Goal: Task Accomplishment & Management: Manage account settings

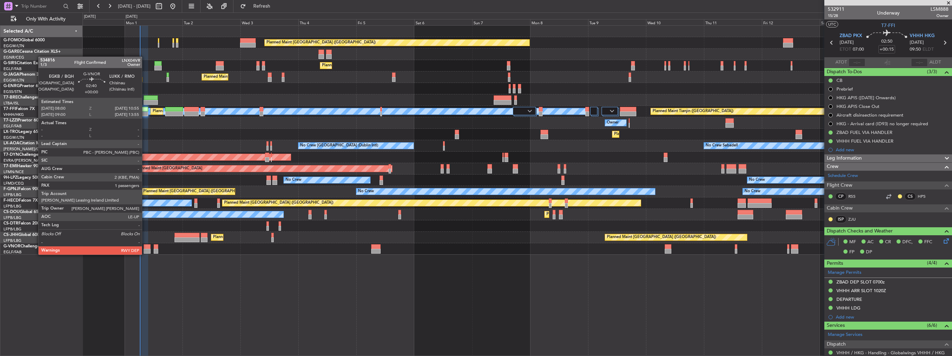
click at [145, 248] on div at bounding box center [147, 246] width 7 height 5
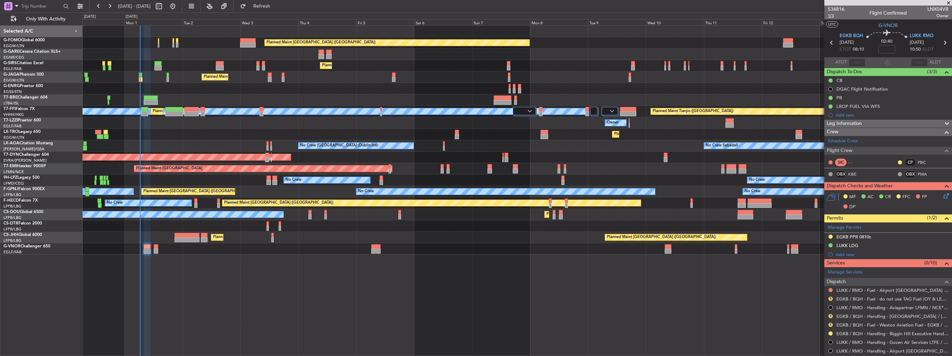
click at [833, 16] on span "1/3" at bounding box center [835, 16] width 17 height 6
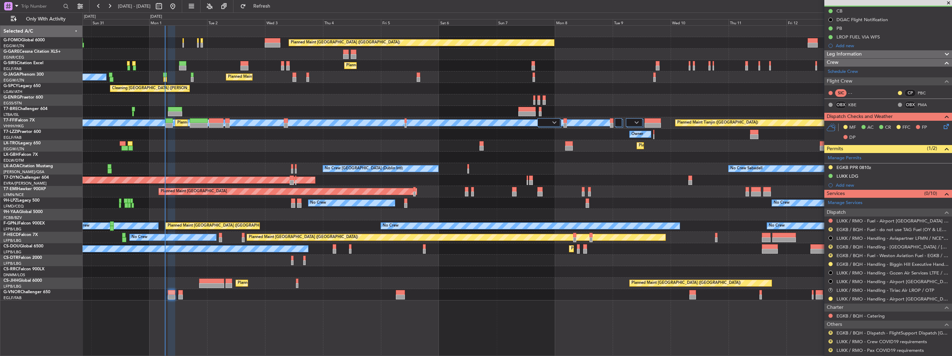
click at [343, 160] on div "Planned Maint [GEOGRAPHIC_DATA] ([GEOGRAPHIC_DATA]) Planned Maint [GEOGRAPHIC_D…" at bounding box center [517, 163] width 869 height 275
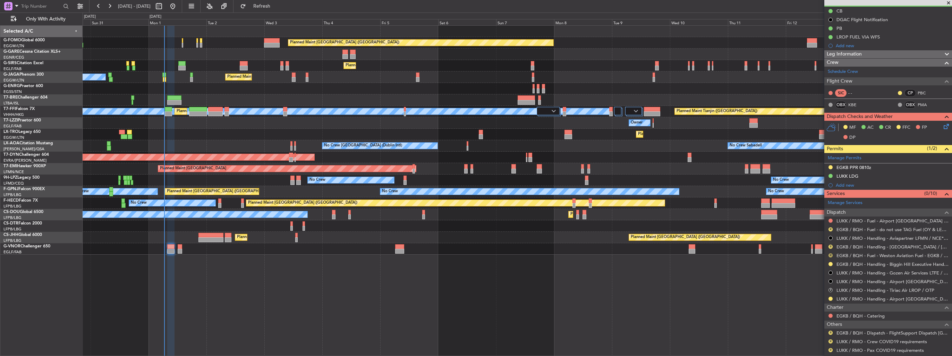
click at [830, 255] on button "R" at bounding box center [830, 255] width 4 height 4
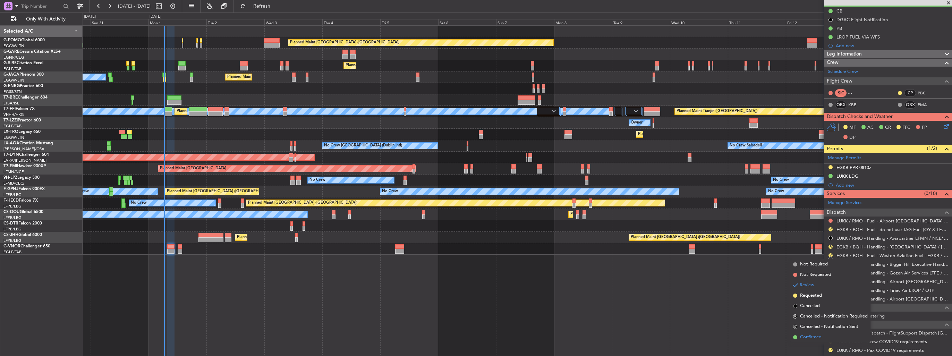
click at [811, 335] on span "Confirmed" at bounding box center [811, 337] width 22 height 7
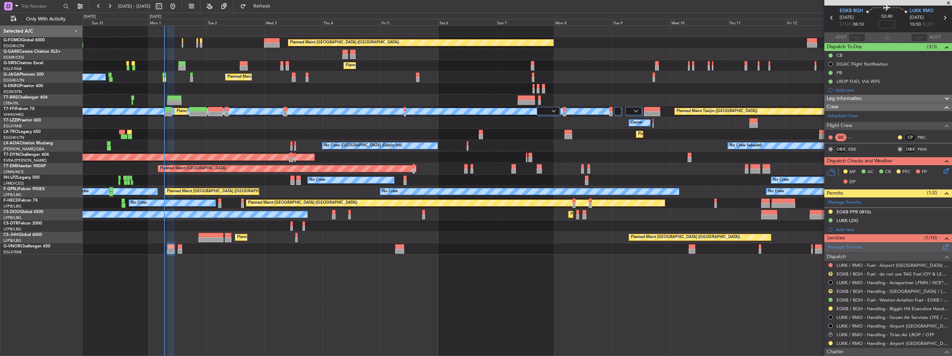
scroll to position [35, 0]
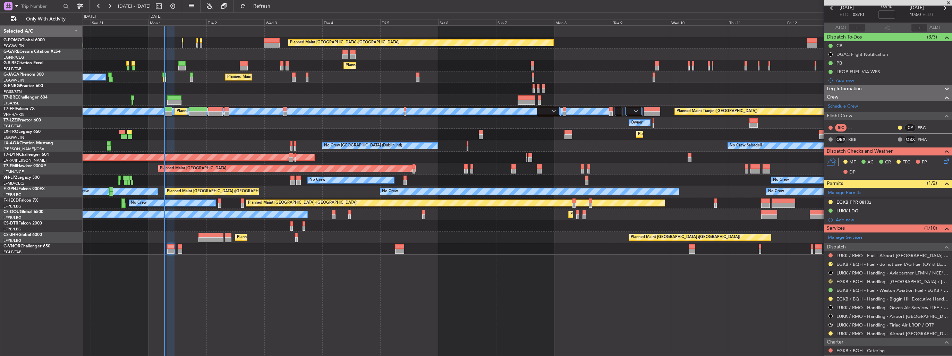
click at [830, 280] on button "R" at bounding box center [830, 281] width 4 height 4
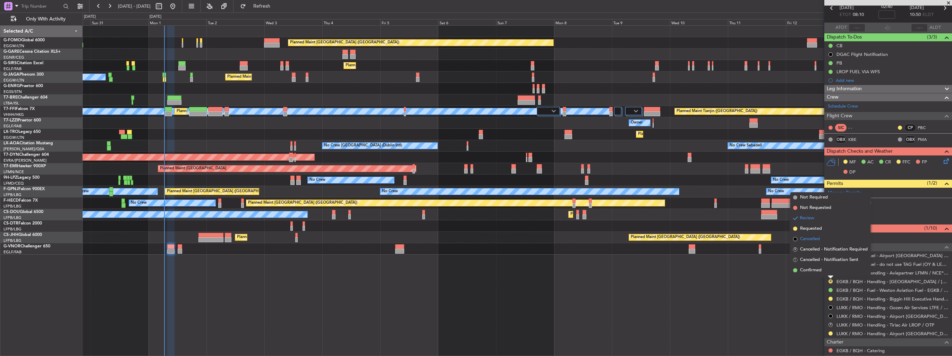
click at [809, 237] on span "Cancelled" at bounding box center [810, 238] width 20 height 7
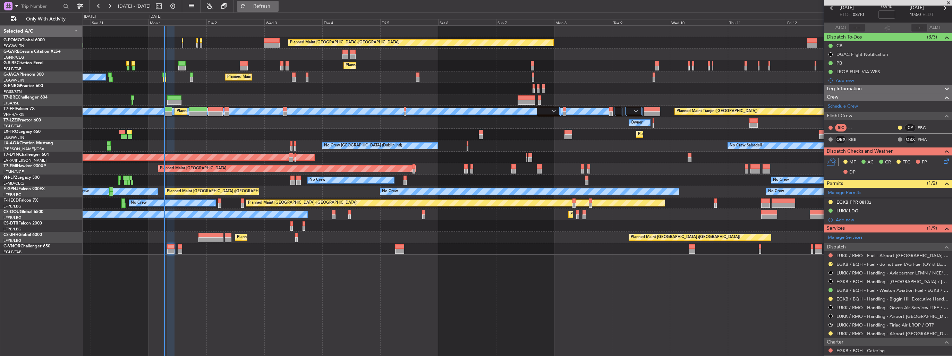
click at [276, 5] on span "Refresh" at bounding box center [261, 6] width 29 height 5
click at [831, 332] on button at bounding box center [830, 333] width 4 height 4
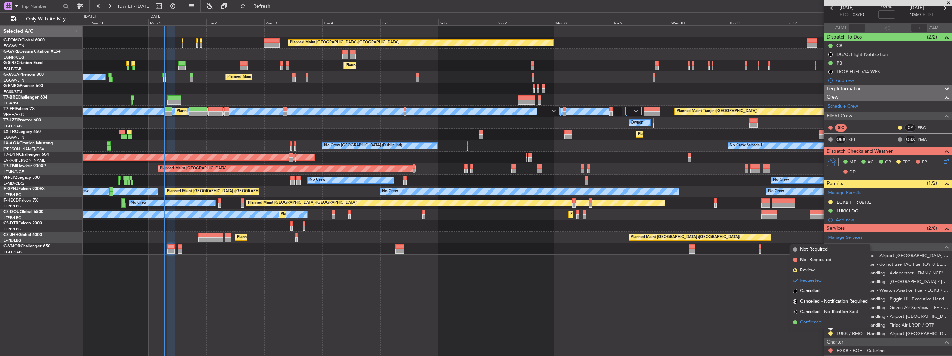
click at [803, 318] on li "Confirmed" at bounding box center [830, 322] width 80 height 10
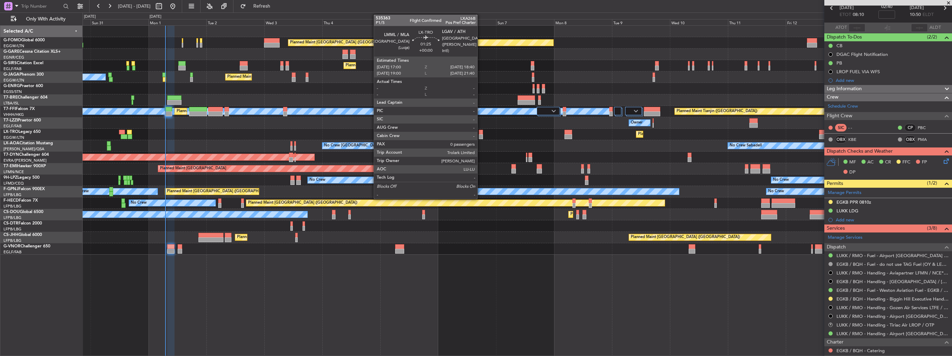
click at [480, 135] on div at bounding box center [481, 136] width 4 height 5
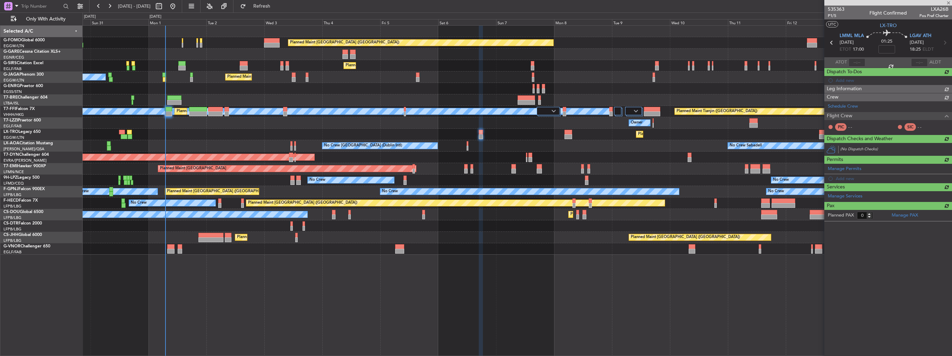
scroll to position [0, 0]
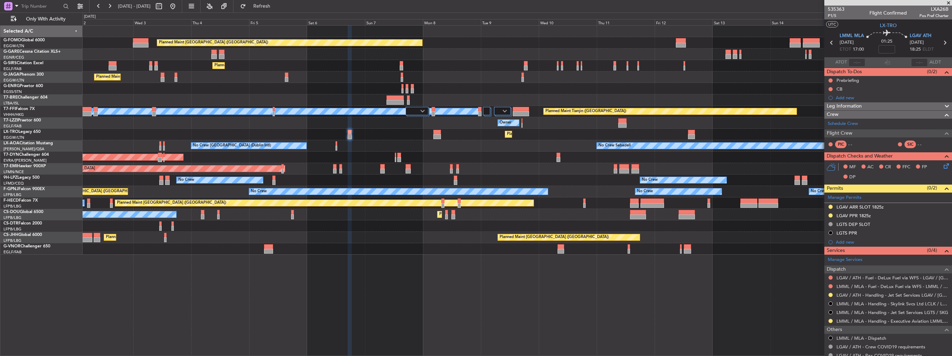
click at [488, 141] on div "Planned Maint [GEOGRAPHIC_DATA] ([GEOGRAPHIC_DATA]) Planned Maint [GEOGRAPHIC_D…" at bounding box center [517, 140] width 869 height 229
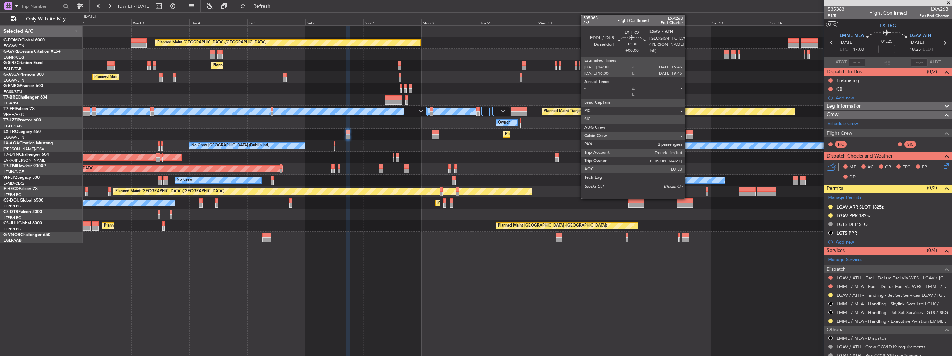
click at [688, 134] on div at bounding box center [689, 136] width 7 height 5
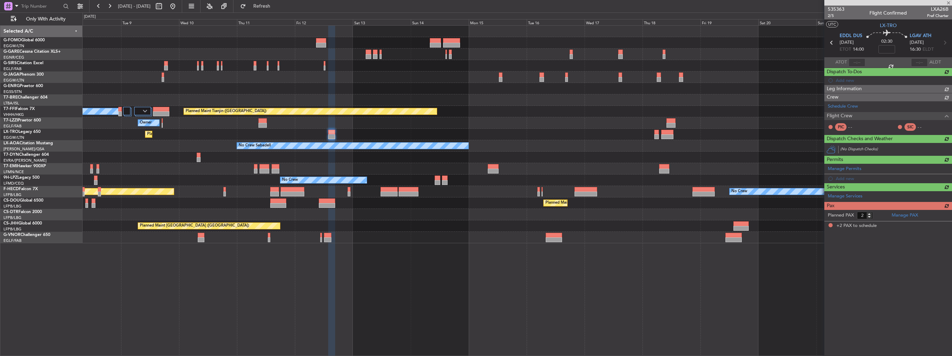
click at [370, 149] on div "Planned Maint [GEOGRAPHIC_DATA] ([GEOGRAPHIC_DATA]) Planned Maint Tianjin ([GEO…" at bounding box center [517, 134] width 869 height 217
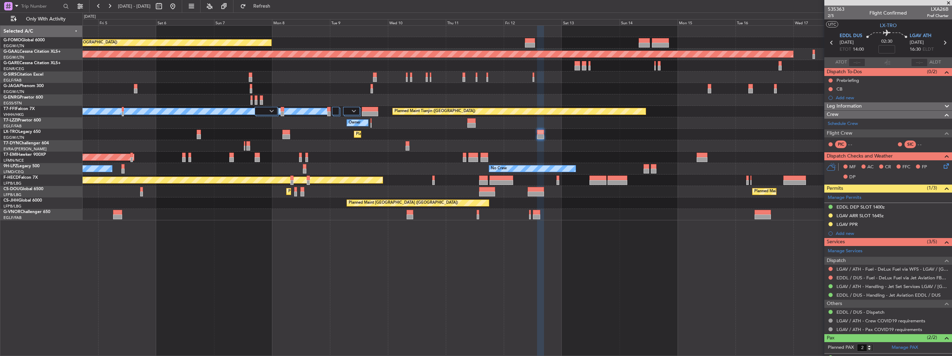
click at [622, 218] on div "Planned Maint [GEOGRAPHIC_DATA] ([GEOGRAPHIC_DATA]) Planned [GEOGRAPHIC_DATA] P…" at bounding box center [517, 123] width 869 height 195
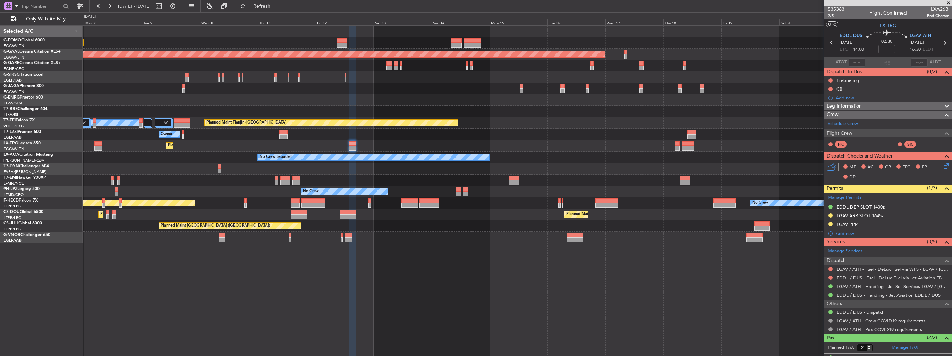
click at [397, 161] on div "Planned Maint [GEOGRAPHIC_DATA] ([GEOGRAPHIC_DATA]) Planned [GEOGRAPHIC_DATA] P…" at bounding box center [517, 134] width 869 height 217
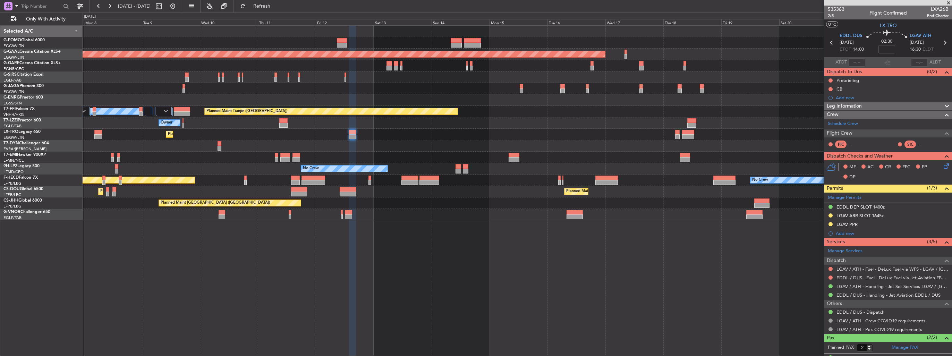
click at [503, 220] on div "Planned Maint [GEOGRAPHIC_DATA] ([GEOGRAPHIC_DATA]) Planned [GEOGRAPHIC_DATA] P…" at bounding box center [517, 123] width 869 height 195
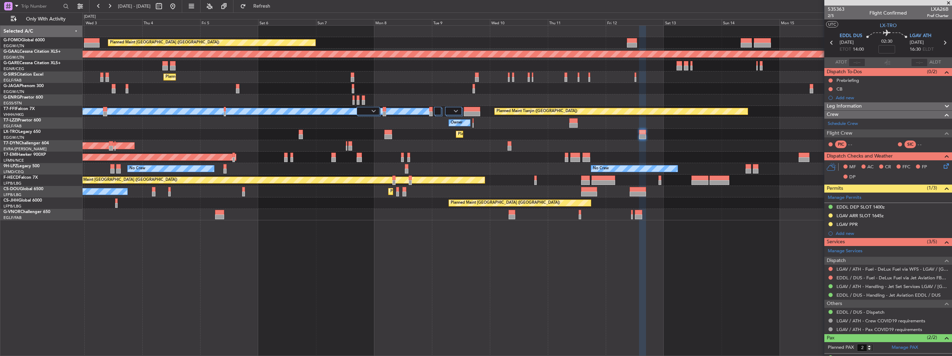
click at [559, 248] on div "Planned Maint [GEOGRAPHIC_DATA] ([GEOGRAPHIC_DATA]) Planned [GEOGRAPHIC_DATA] P…" at bounding box center [517, 190] width 869 height 331
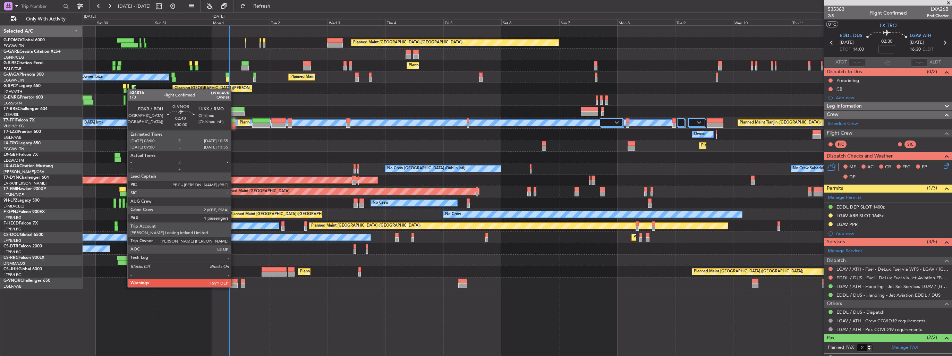
click at [234, 280] on div at bounding box center [233, 280] width 7 height 5
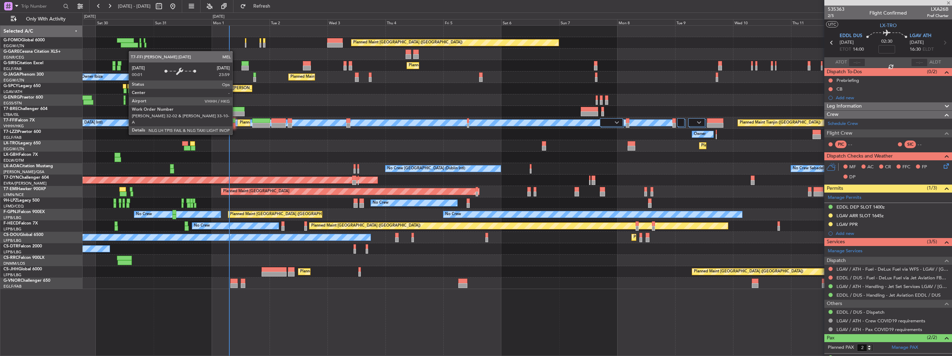
type input "1"
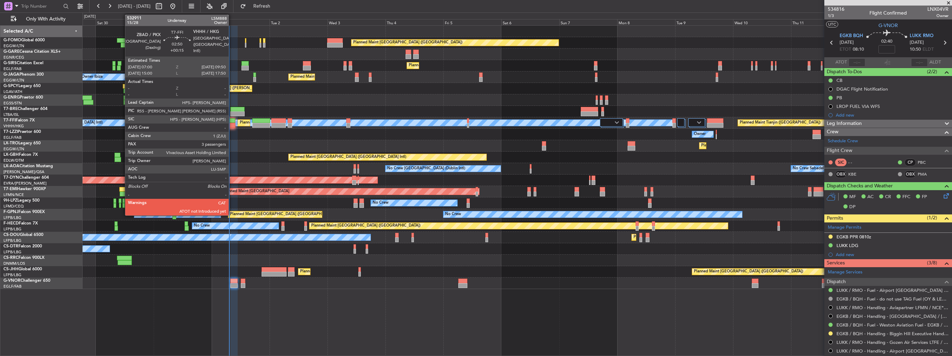
click at [232, 125] on div at bounding box center [231, 125] width 7 height 5
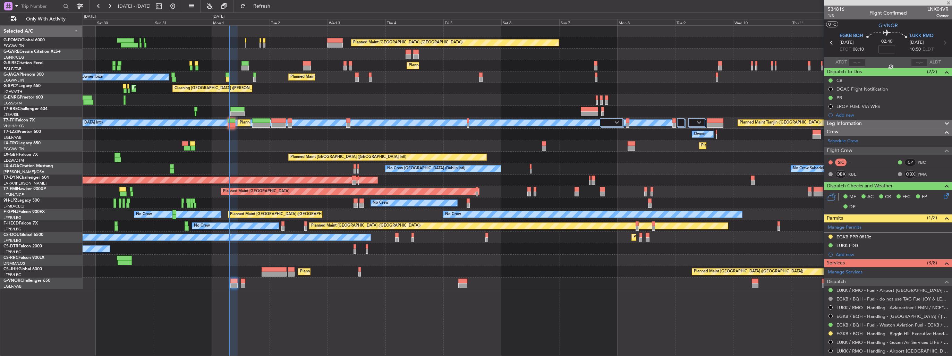
type input "+00:15"
type input "3"
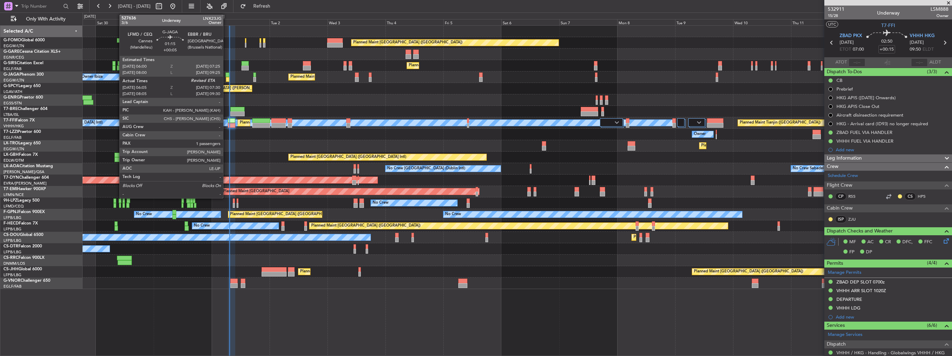
click at [226, 79] on div at bounding box center [227, 79] width 3 height 5
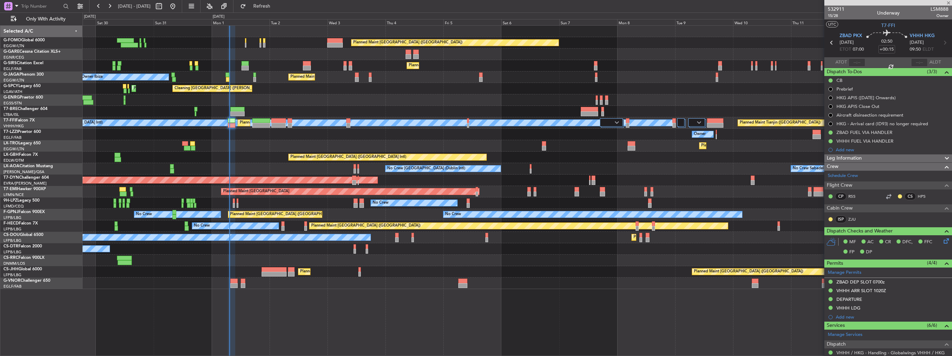
type input "+00:05"
type input "06:05"
type input "1"
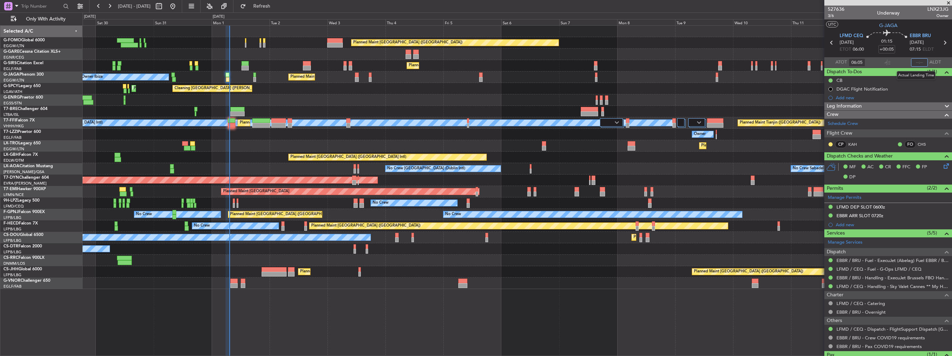
click at [913, 63] on input "text" at bounding box center [919, 62] width 17 height 8
type input "07:19"
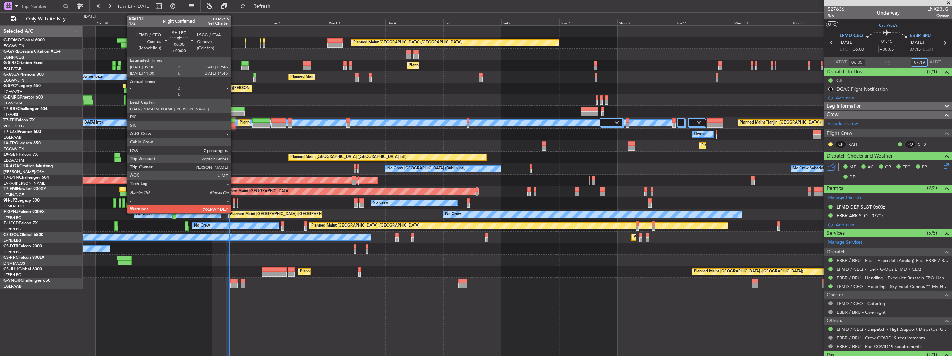
click at [234, 206] on div at bounding box center [234, 205] width 2 height 5
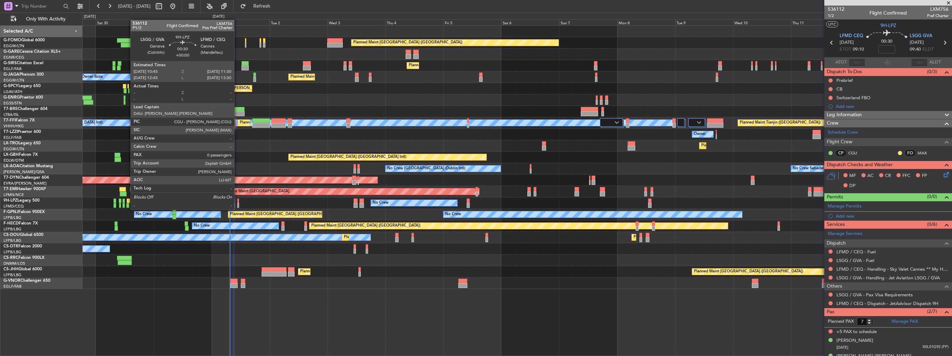
click at [237, 203] on div at bounding box center [238, 205] width 2 height 5
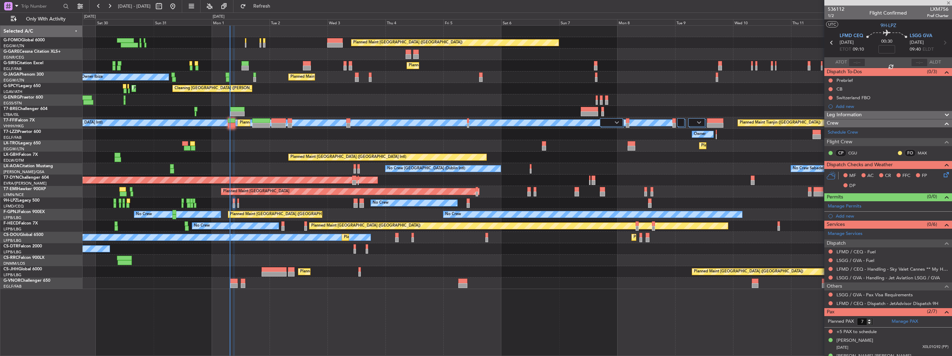
type input "0"
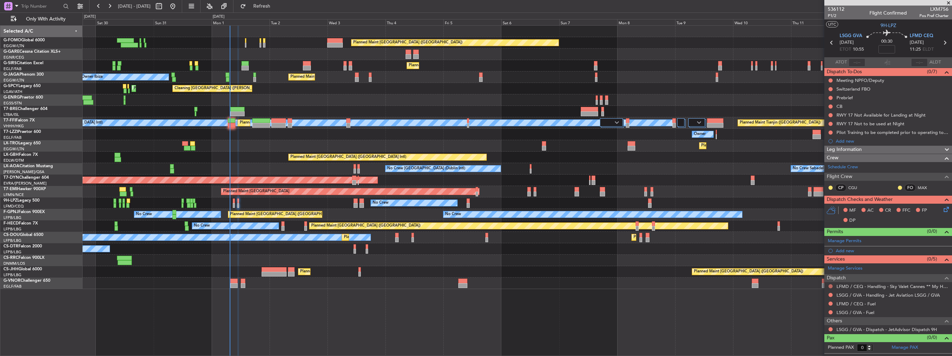
click at [830, 284] on button at bounding box center [830, 286] width 4 height 4
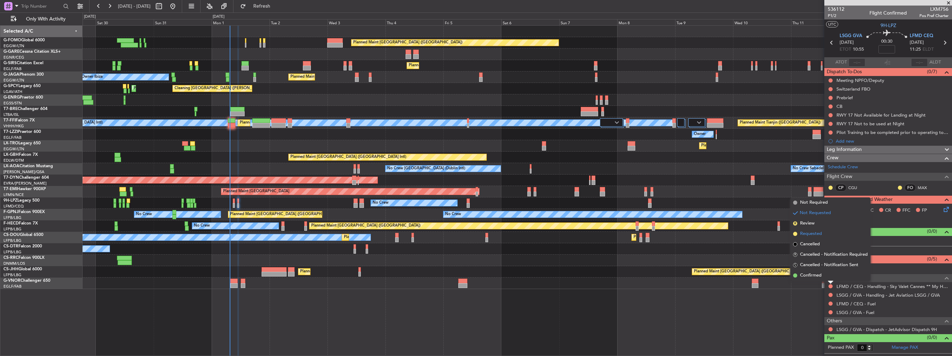
click at [805, 233] on span "Requested" at bounding box center [811, 233] width 22 height 7
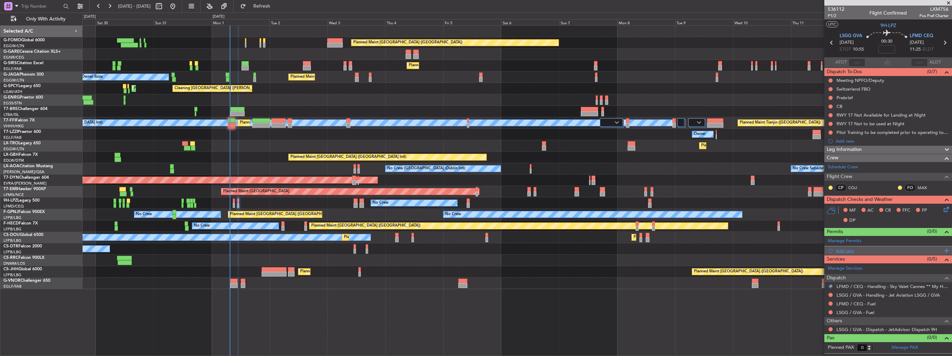
click at [842, 248] on div "Add new" at bounding box center [888, 251] width 106 height 6
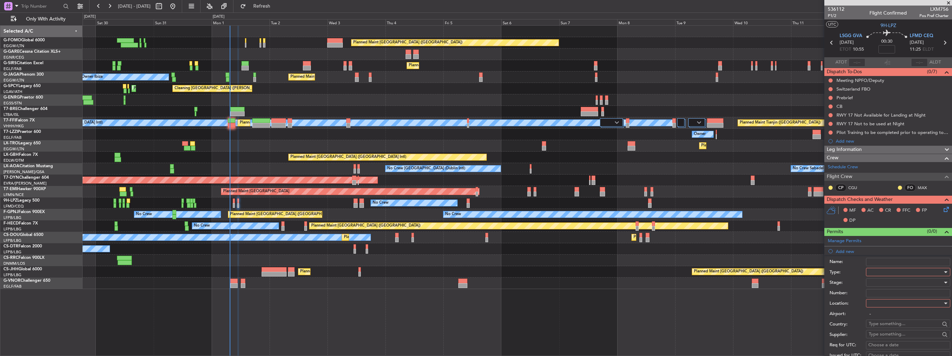
click at [876, 271] on div at bounding box center [905, 272] width 74 height 10
click at [895, 338] on span "Slot" at bounding box center [905, 337] width 73 height 10
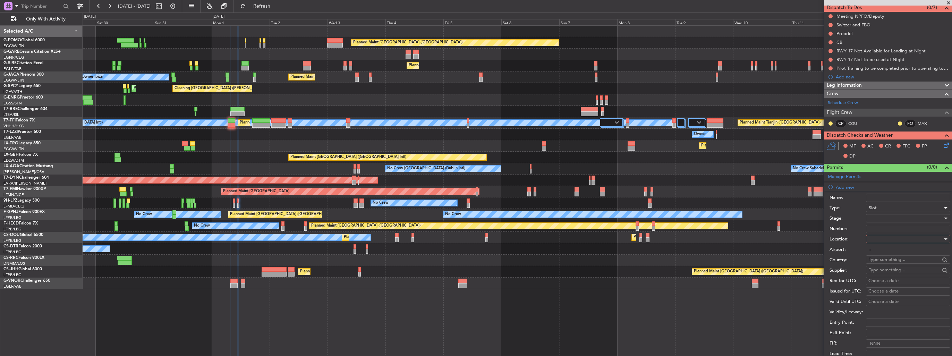
scroll to position [104, 0]
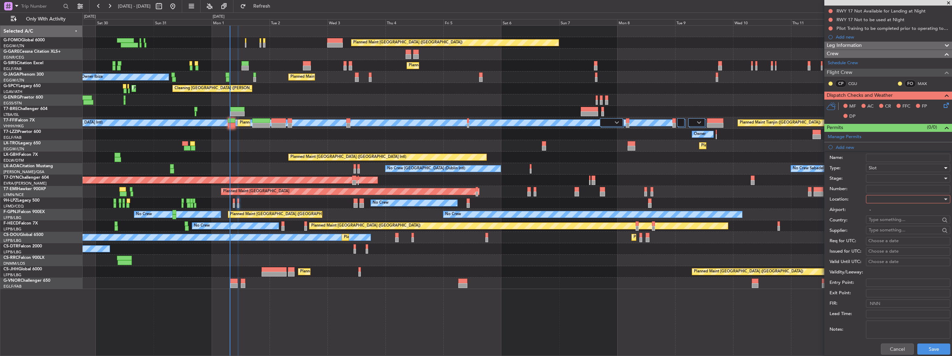
click at [874, 195] on div at bounding box center [905, 199] width 74 height 10
click at [879, 228] on span "Arrival" at bounding box center [905, 233] width 73 height 10
type input "LFMD / CEQ"
click at [878, 177] on div at bounding box center [905, 178] width 74 height 10
click at [885, 225] on span "Requested" at bounding box center [905, 223] width 73 height 10
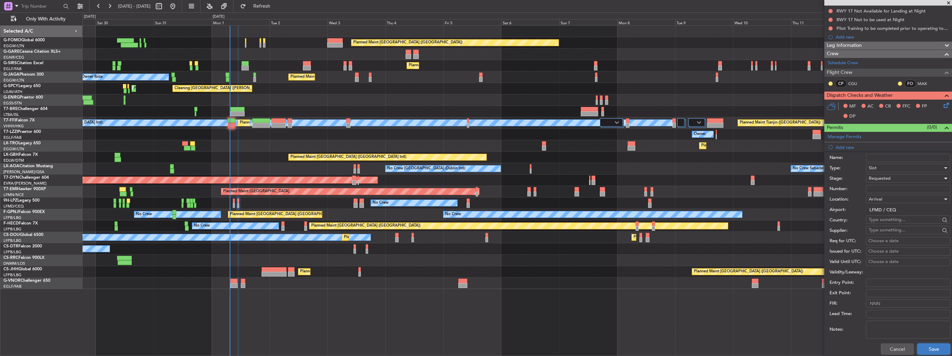
click at [926, 346] on button "Save" at bounding box center [933, 348] width 33 height 11
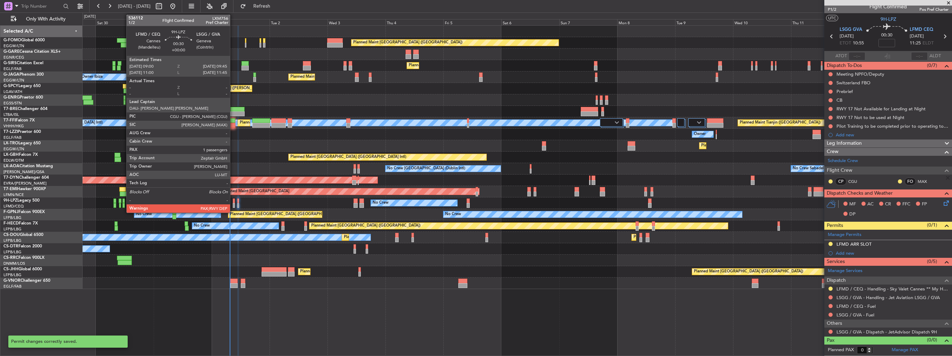
scroll to position [5, 0]
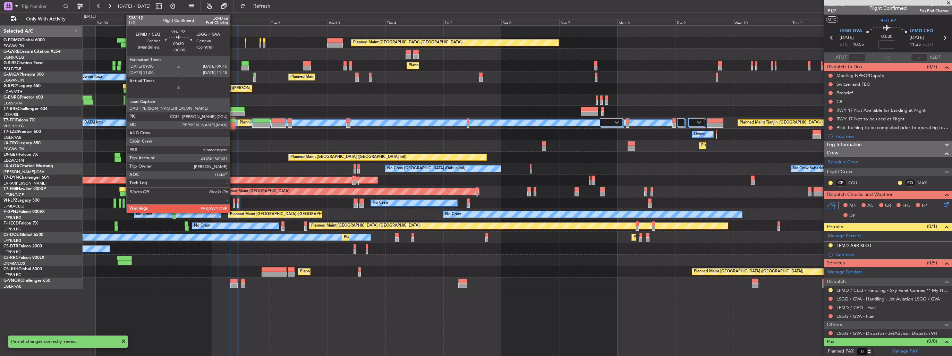
click at [233, 204] on div at bounding box center [234, 205] width 2 height 5
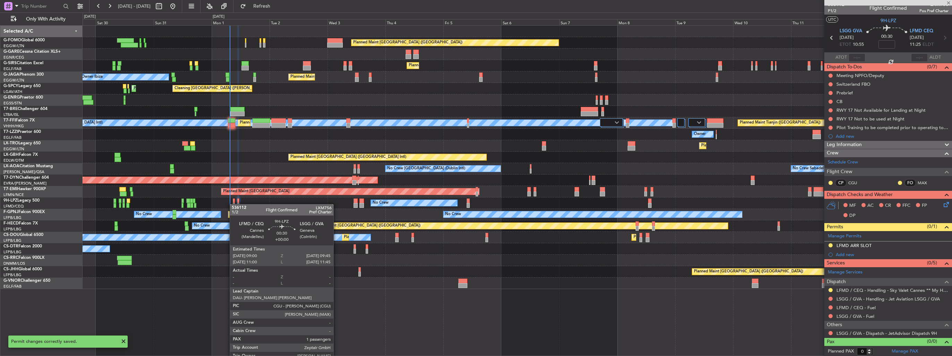
type input "7"
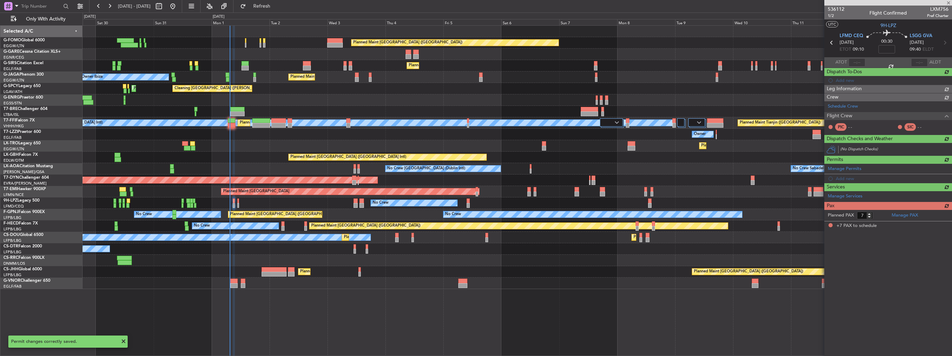
scroll to position [0, 0]
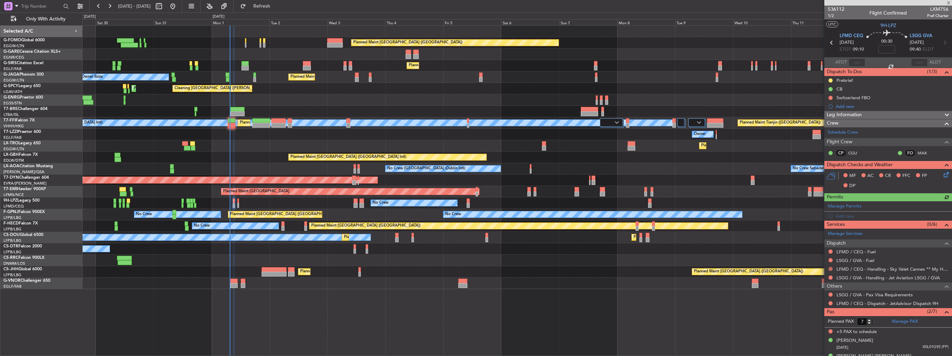
click at [831, 268] on button at bounding box center [830, 269] width 4 height 4
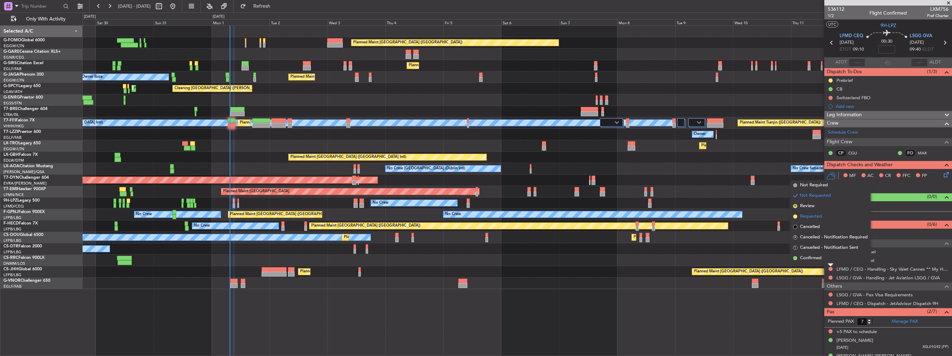
click at [816, 218] on span "Requested" at bounding box center [811, 216] width 22 height 7
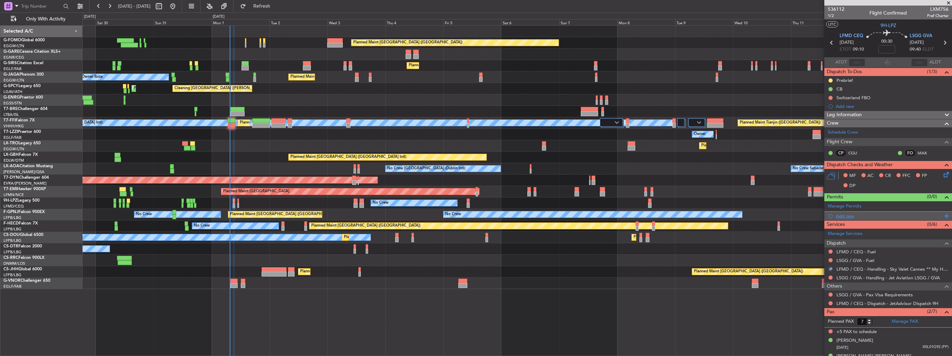
click at [837, 214] on div "Add new" at bounding box center [888, 216] width 106 height 6
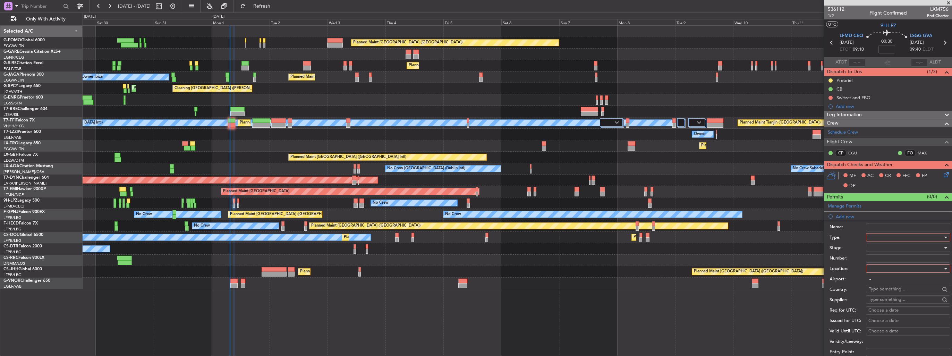
click at [873, 235] on div at bounding box center [905, 237] width 74 height 10
click at [891, 303] on span "Slot" at bounding box center [905, 302] width 73 height 10
click at [886, 267] on div at bounding box center [905, 268] width 74 height 10
type input "+00:10"
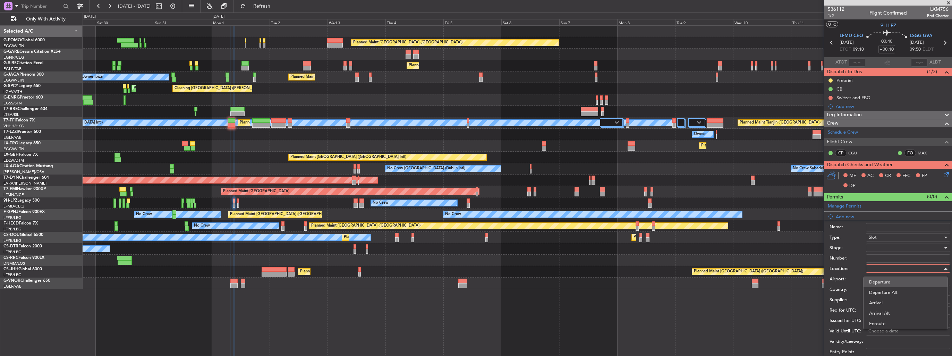
click at [887, 279] on span "Departure" at bounding box center [905, 282] width 73 height 10
type input "LFMD / CEQ"
click at [882, 246] on div at bounding box center [905, 247] width 74 height 10
click at [886, 289] on span "Requested" at bounding box center [905, 292] width 73 height 10
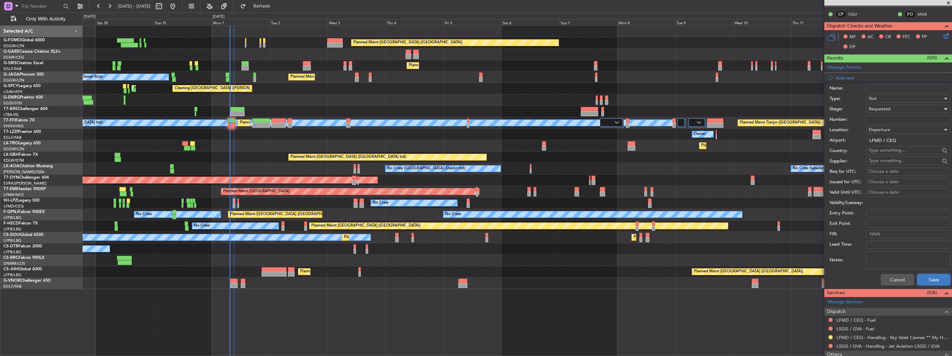
click at [924, 278] on button "Save" at bounding box center [933, 279] width 33 height 11
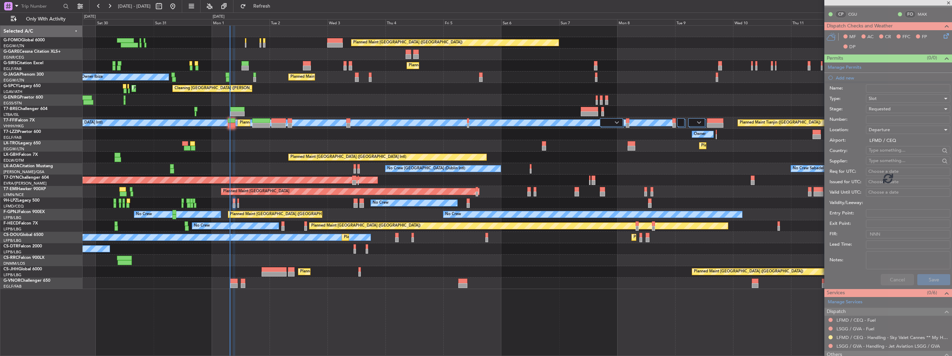
scroll to position [19, 0]
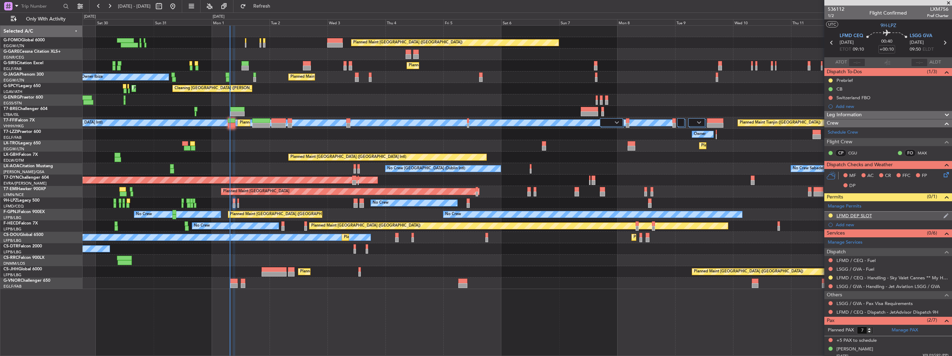
scroll to position [19, 0]
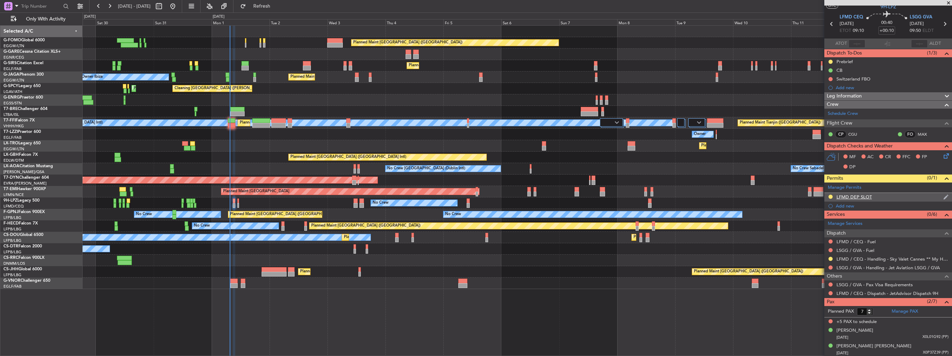
click at [943, 194] on img at bounding box center [945, 197] width 5 height 6
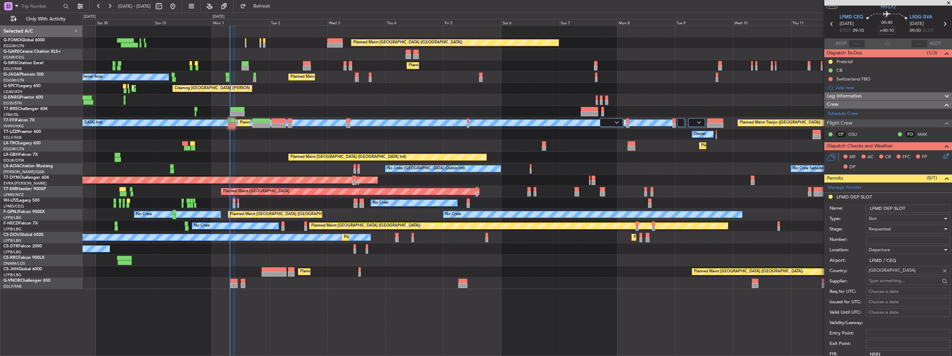
scroll to position [139, 0]
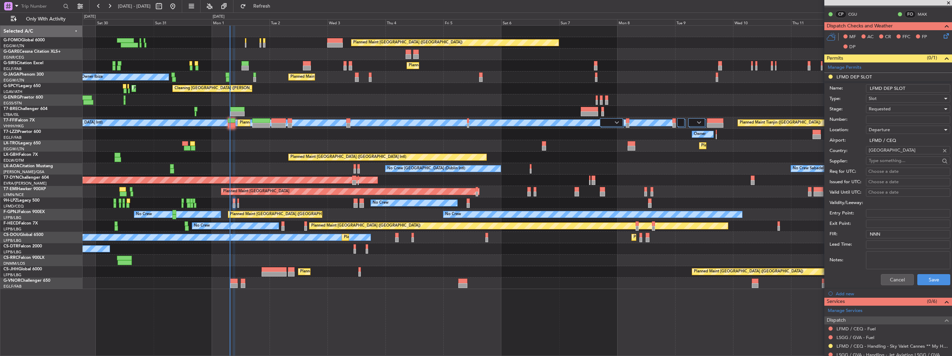
click at [911, 86] on input "LFMD DEP SLOT" at bounding box center [908, 88] width 84 height 8
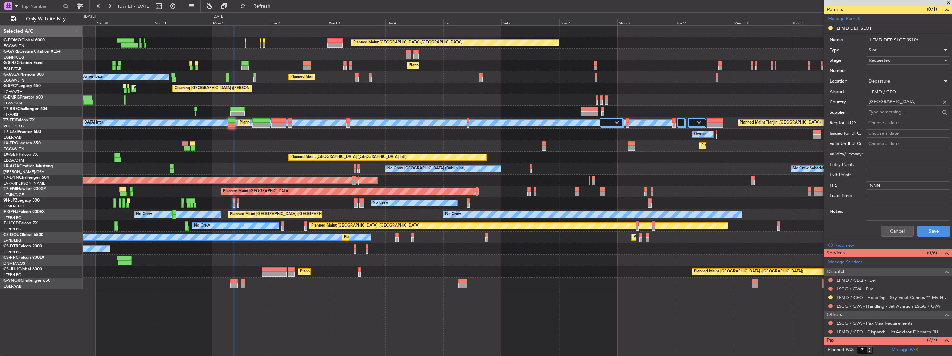
scroll to position [226, 0]
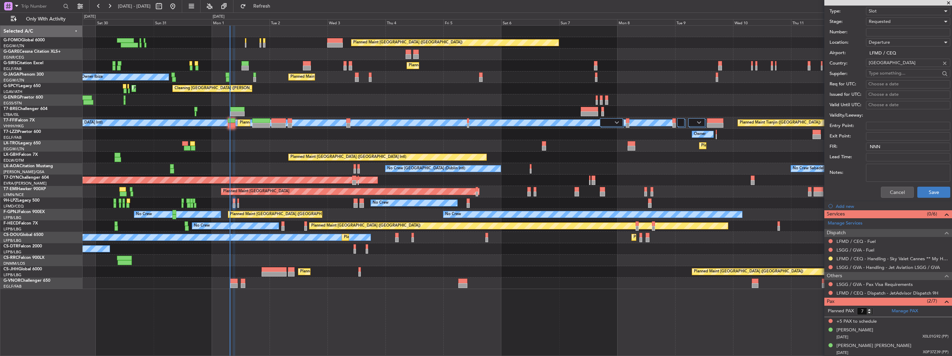
type input "LFMD DEP SLOT 0910z"
click at [923, 196] on button "Save" at bounding box center [933, 192] width 33 height 11
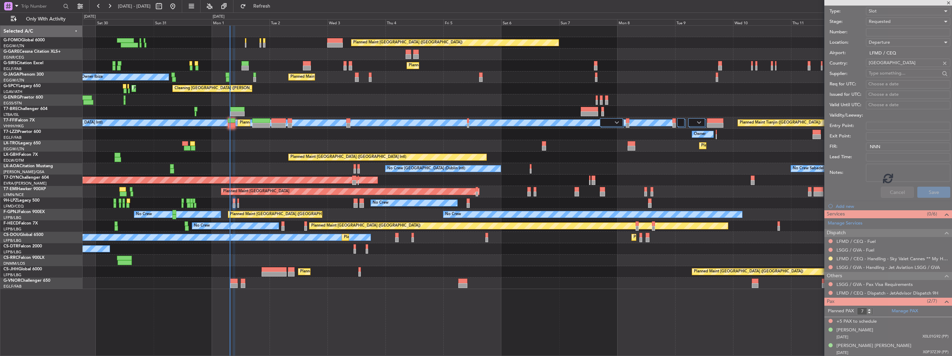
scroll to position [19, 0]
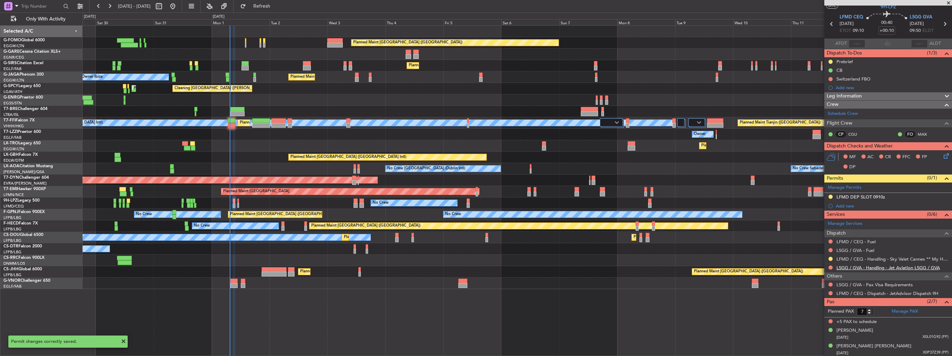
click at [852, 267] on link "LSGG / GVA - Handling - Jet Aviation LSGG / GVA" at bounding box center [887, 268] width 103 height 6
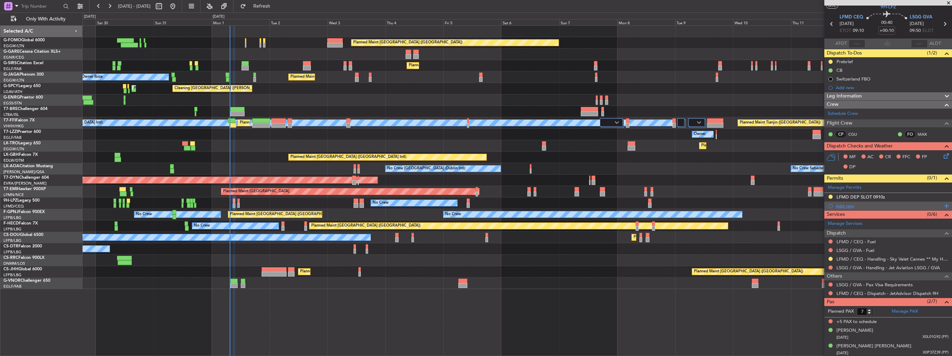
click at [842, 205] on div "Add new" at bounding box center [888, 206] width 106 height 6
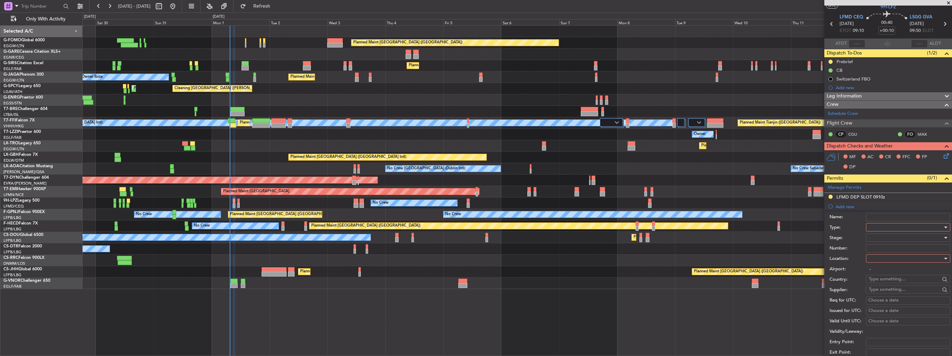
click at [882, 226] on div at bounding box center [905, 227] width 74 height 10
click at [899, 259] on span "PPR" at bounding box center [905, 261] width 73 height 10
click at [899, 259] on div at bounding box center [905, 258] width 74 height 10
click at [895, 288] on span "Arrival" at bounding box center [905, 292] width 73 height 10
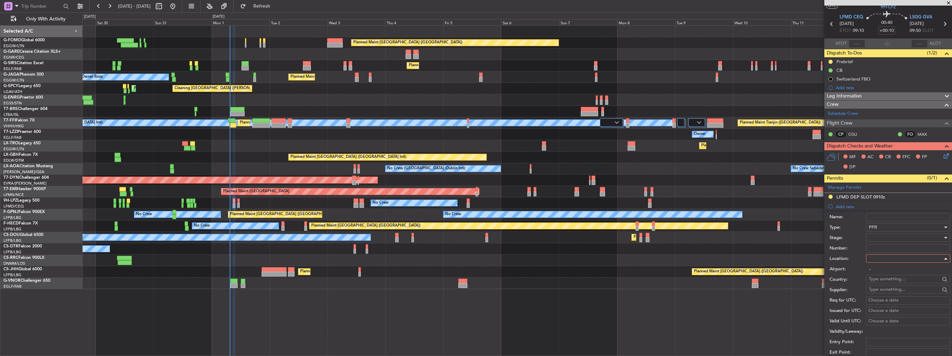
type input "LSGG / GVA"
click at [899, 235] on div at bounding box center [905, 237] width 74 height 10
click at [899, 285] on span "Requested" at bounding box center [905, 282] width 73 height 10
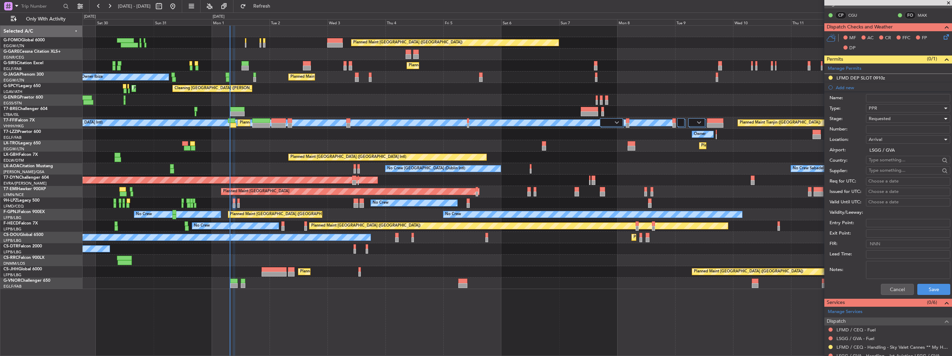
scroll to position [157, 0]
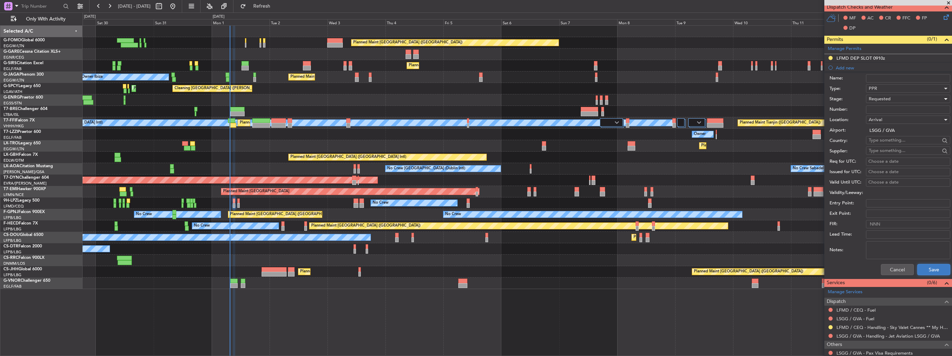
click at [922, 270] on button "Save" at bounding box center [933, 269] width 33 height 11
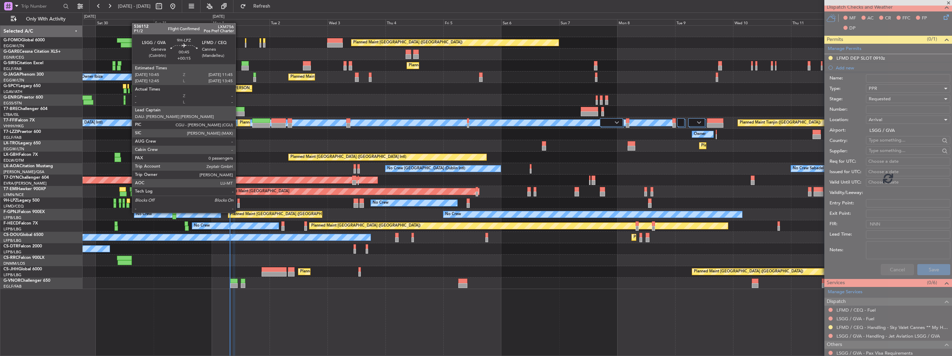
scroll to position [28, 0]
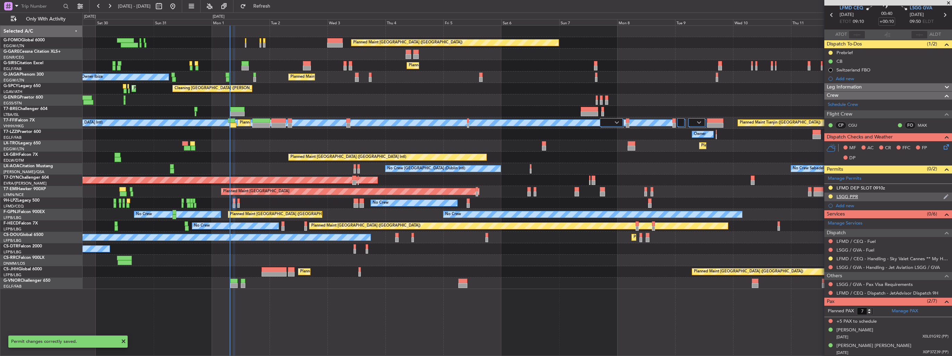
click at [943, 196] on img at bounding box center [945, 197] width 5 height 6
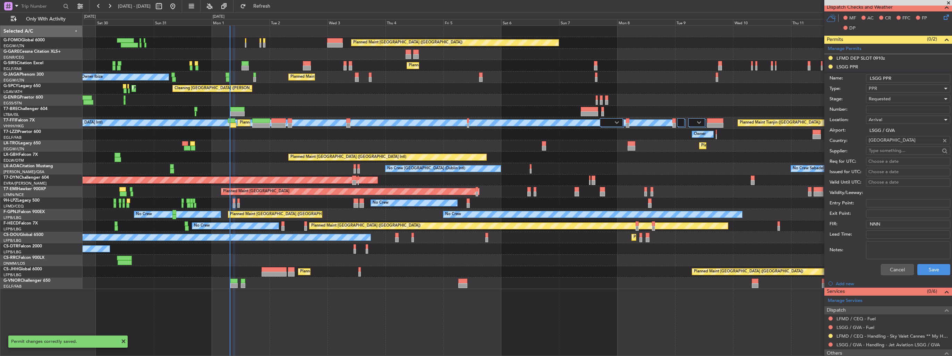
click at [917, 78] on input "LSGG PPR" at bounding box center [908, 78] width 84 height 8
type input "LSGG PPR 0955z"
click at [924, 264] on button "Save" at bounding box center [933, 269] width 33 height 11
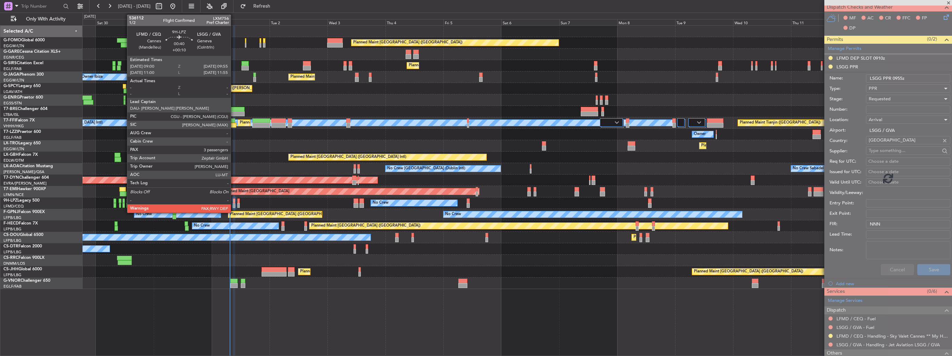
scroll to position [28, 0]
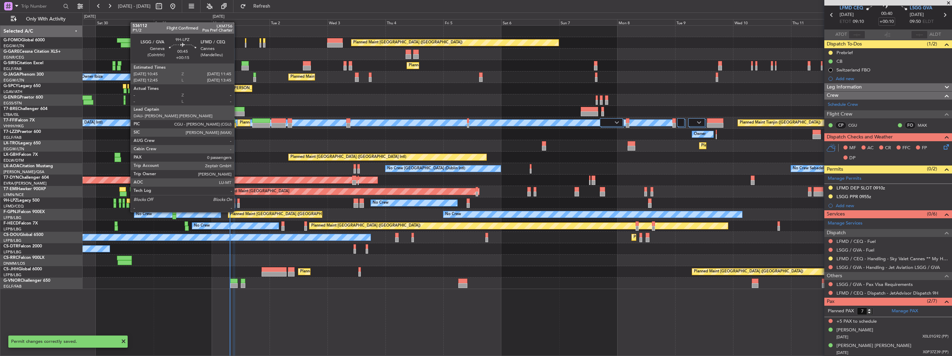
click at [237, 205] on div at bounding box center [238, 205] width 2 height 5
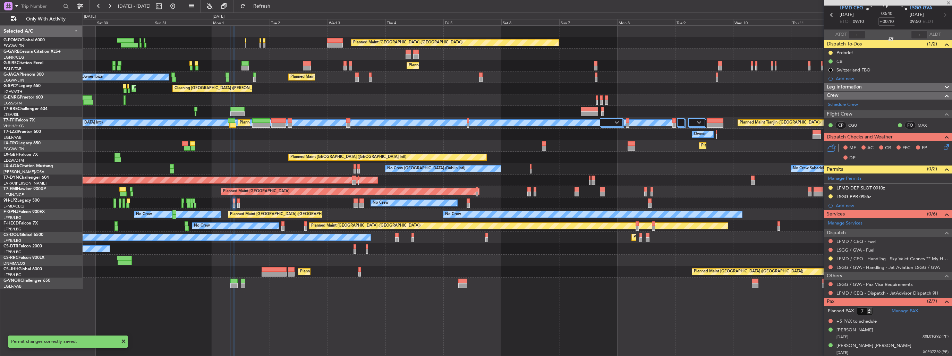
type input "+00:15"
type input "0"
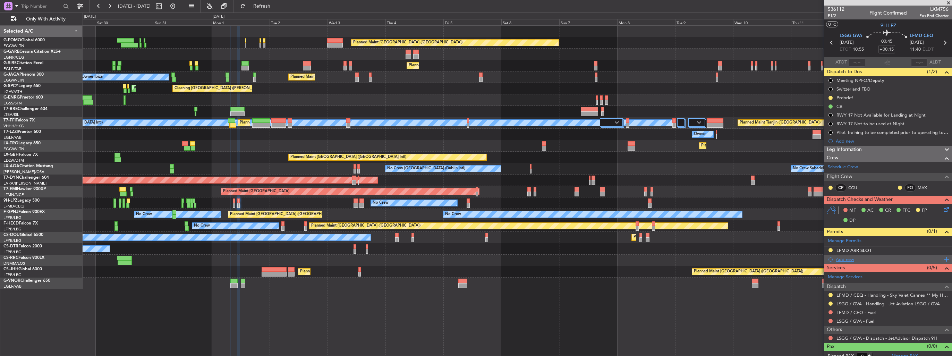
click at [840, 259] on div "Add new" at bounding box center [888, 259] width 106 height 6
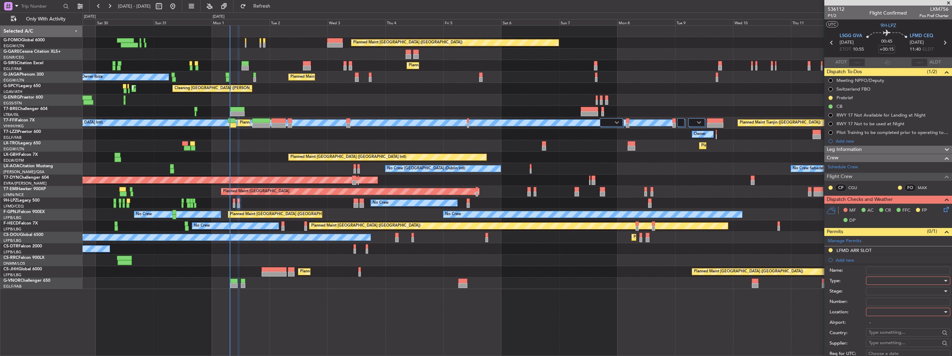
click at [879, 278] on div at bounding box center [905, 280] width 74 height 10
click at [891, 343] on span "Slot" at bounding box center [905, 346] width 73 height 10
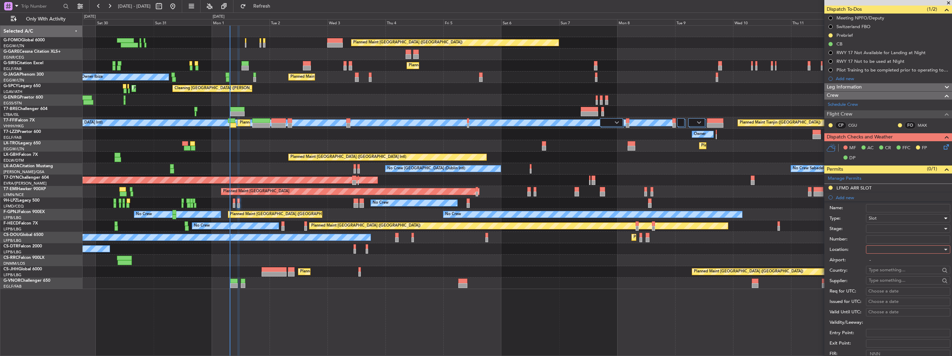
scroll to position [69, 0]
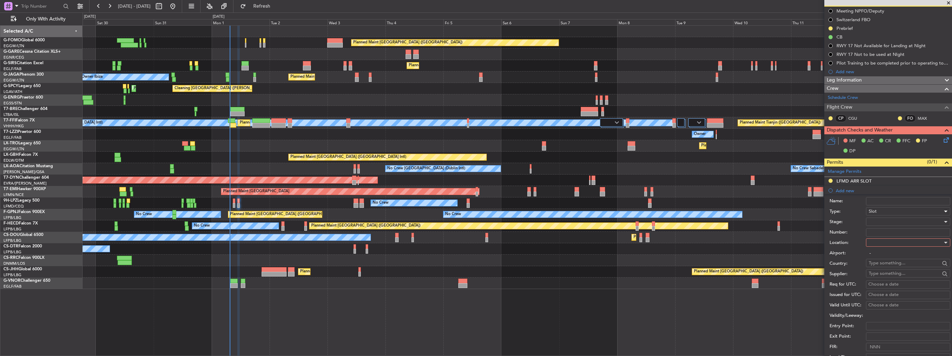
click at [891, 242] on div at bounding box center [905, 242] width 74 height 10
click at [885, 207] on div at bounding box center [476, 178] width 952 height 356
click at [886, 212] on div "Slot" at bounding box center [905, 211] width 74 height 10
click at [892, 243] on span "PPR" at bounding box center [905, 245] width 73 height 10
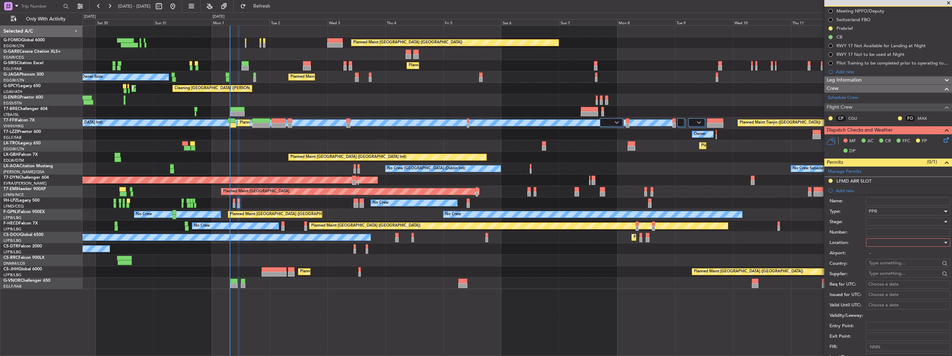
click at [896, 240] on div at bounding box center [905, 242] width 74 height 10
click at [893, 256] on span "Departure" at bounding box center [905, 256] width 73 height 10
type input "LSGG / GVA"
click at [890, 224] on div at bounding box center [905, 221] width 74 height 10
click at [891, 267] on span "Requested" at bounding box center [905, 266] width 73 height 10
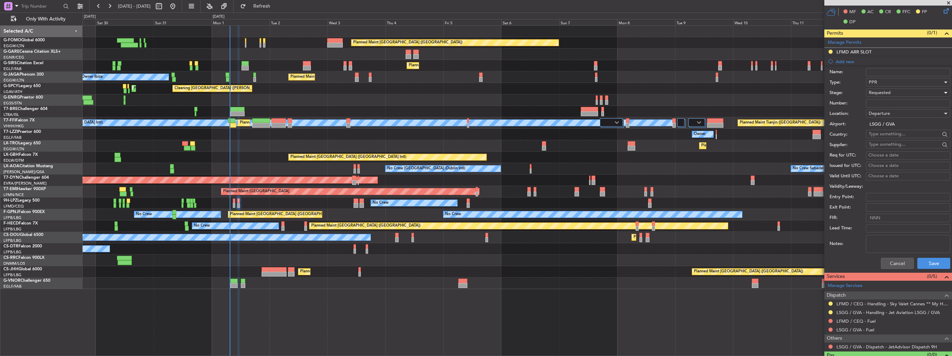
scroll to position [208, 0]
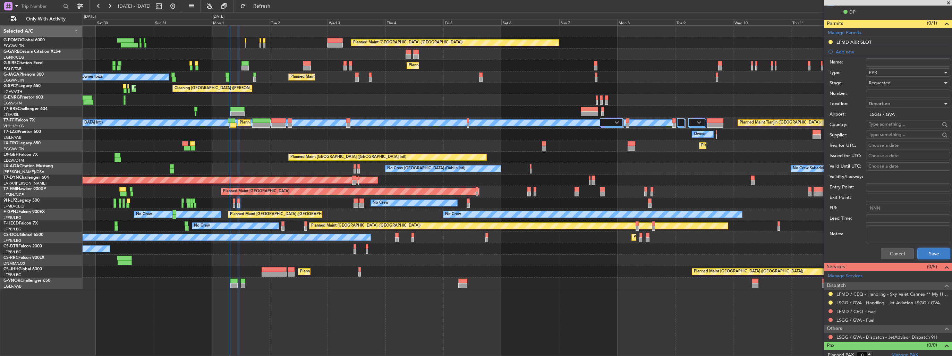
click at [924, 250] on button "Save" at bounding box center [933, 253] width 33 height 11
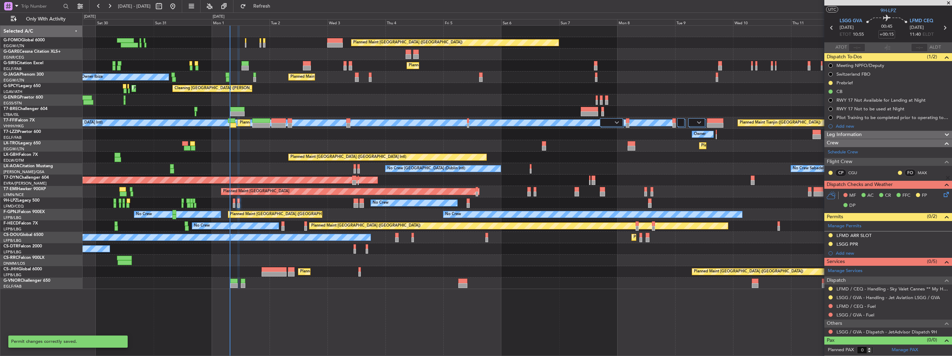
scroll to position [14, 0]
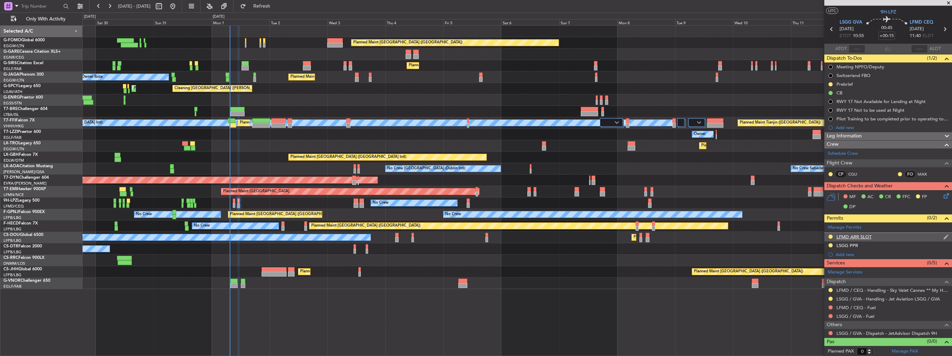
click at [943, 236] on img at bounding box center [945, 237] width 5 height 6
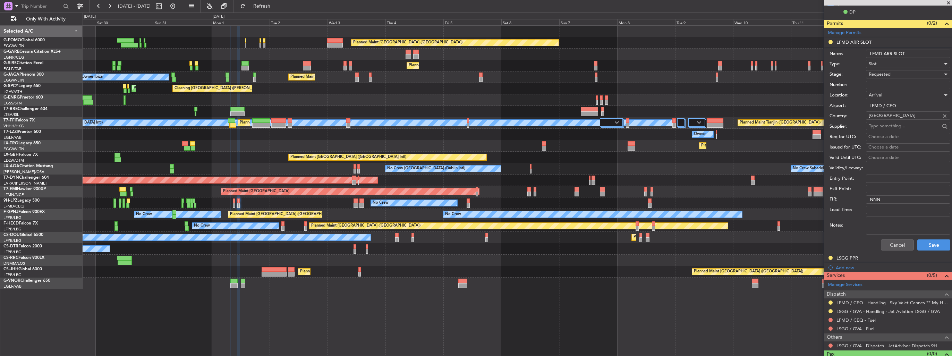
click at [918, 57] on input "LFMD ARR SLOT" at bounding box center [908, 54] width 84 height 8
type input "LFMD ARR SLOT 1145z"
click at [940, 242] on button "Save" at bounding box center [933, 244] width 33 height 11
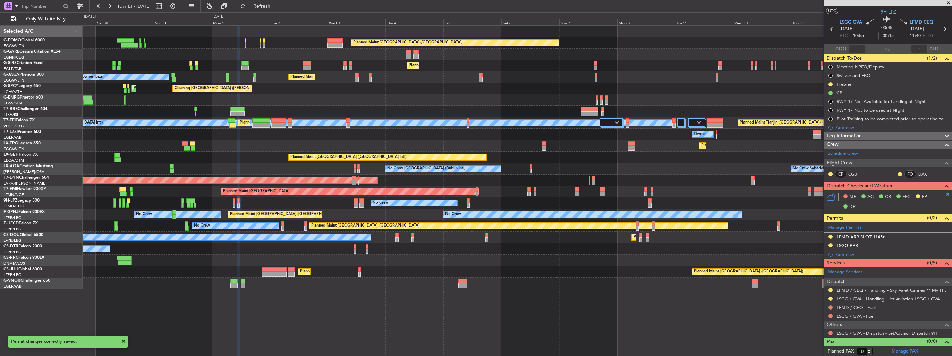
scroll to position [0, 0]
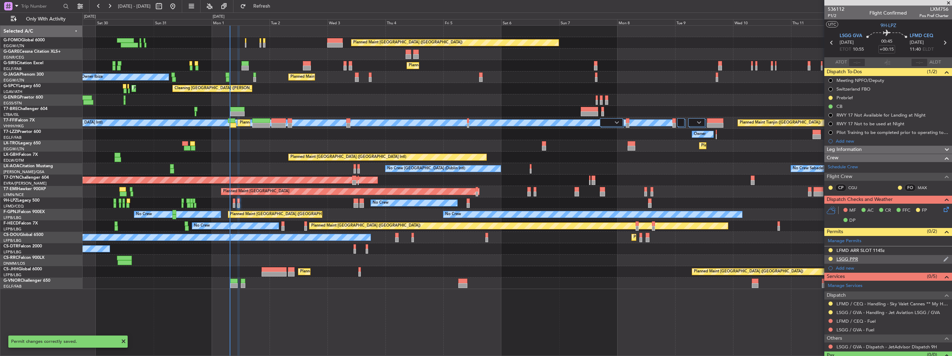
click at [943, 259] on img at bounding box center [945, 259] width 5 height 6
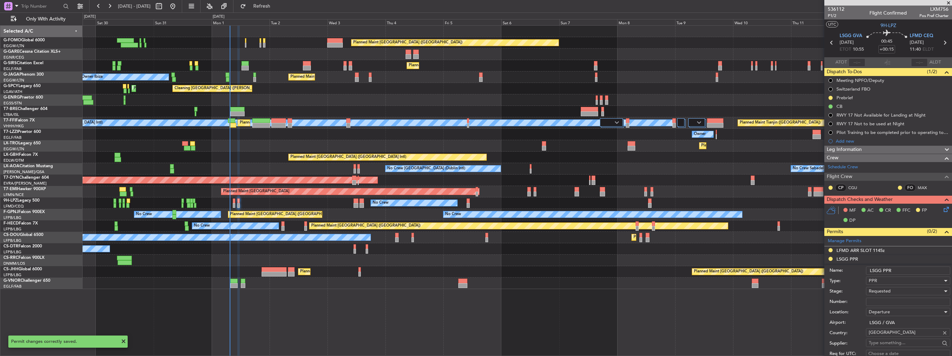
click at [908, 269] on input "LSGG PPR" at bounding box center [908, 270] width 84 height 8
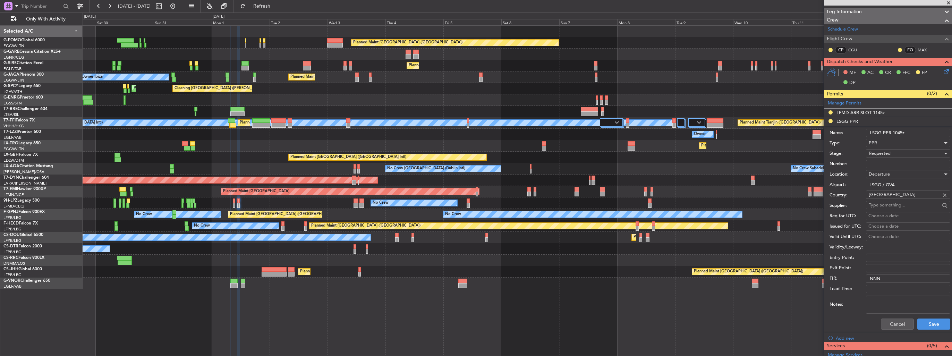
scroll to position [139, 0]
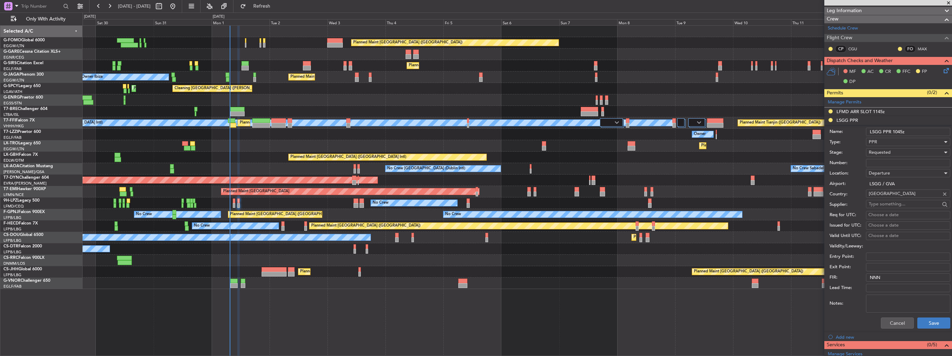
type input "LSGG PPR 1045z"
click at [929, 323] on button "Save" at bounding box center [933, 322] width 33 height 11
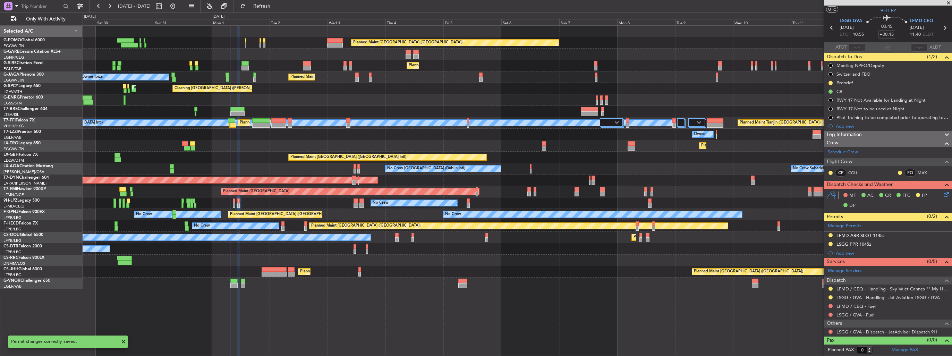
scroll to position [14, 0]
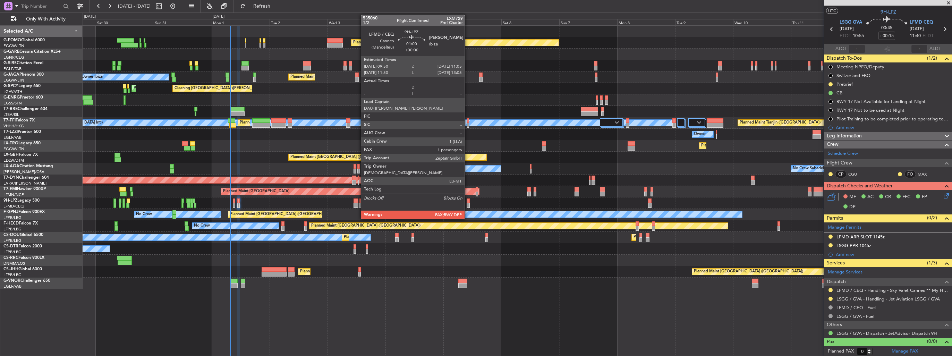
click at [467, 205] on div at bounding box center [467, 205] width 3 height 5
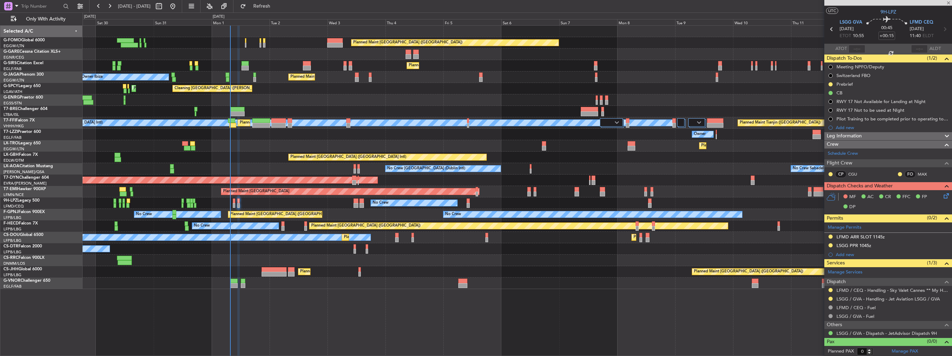
type input "1"
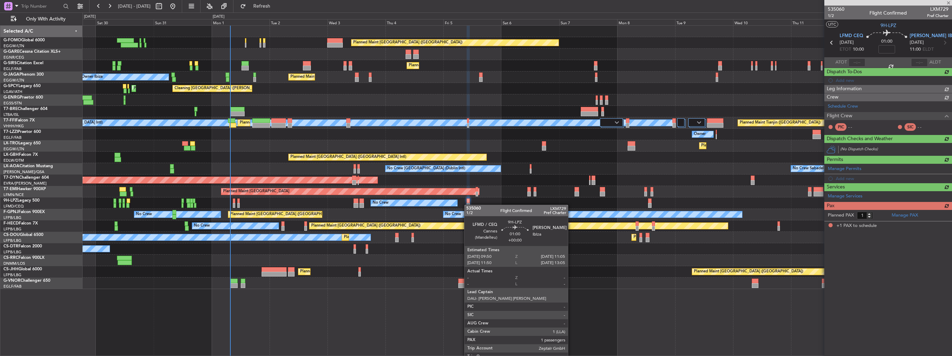
scroll to position [0, 0]
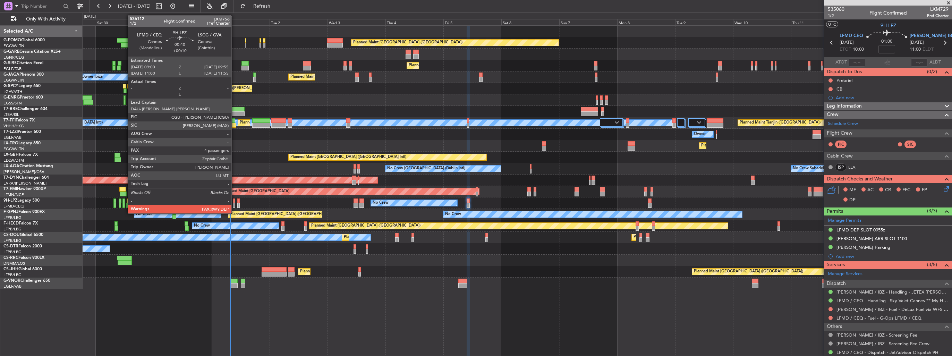
click at [234, 206] on div at bounding box center [234, 205] width 2 height 5
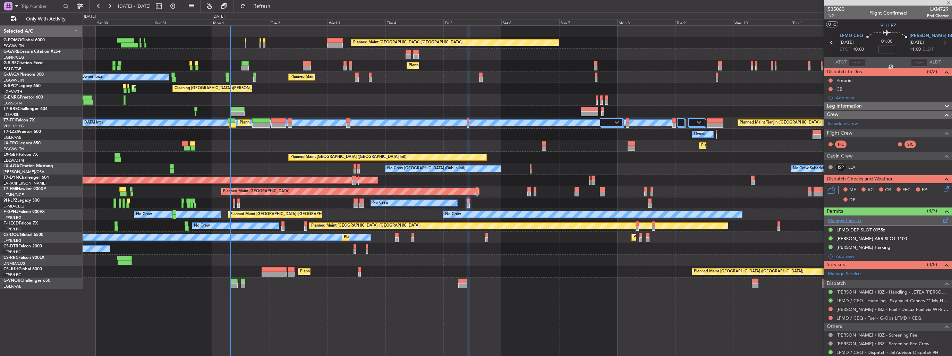
type input "+00:10"
type input "7"
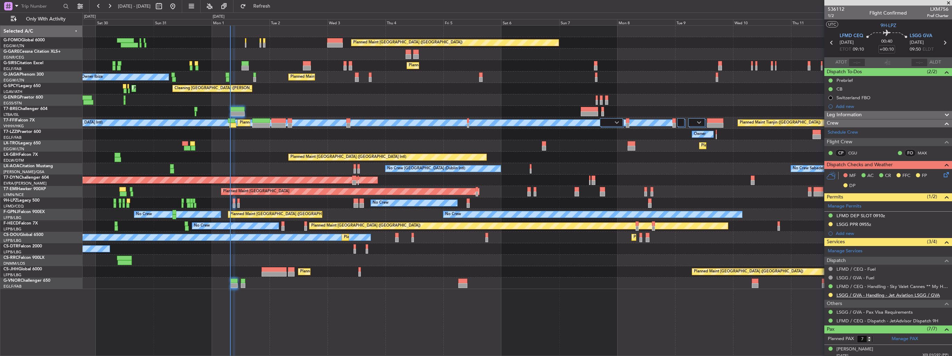
click at [839, 293] on link "LSGG / GVA - Handling - Jet Aviation LSGG / GVA" at bounding box center [887, 295] width 103 height 6
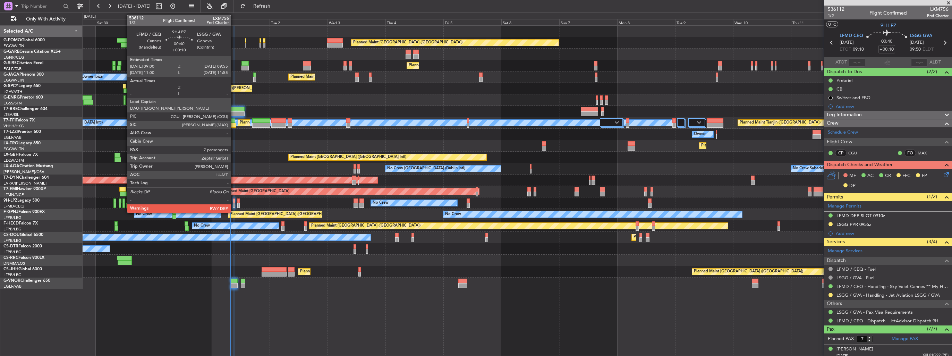
click at [234, 204] on div at bounding box center [234, 205] width 2 height 5
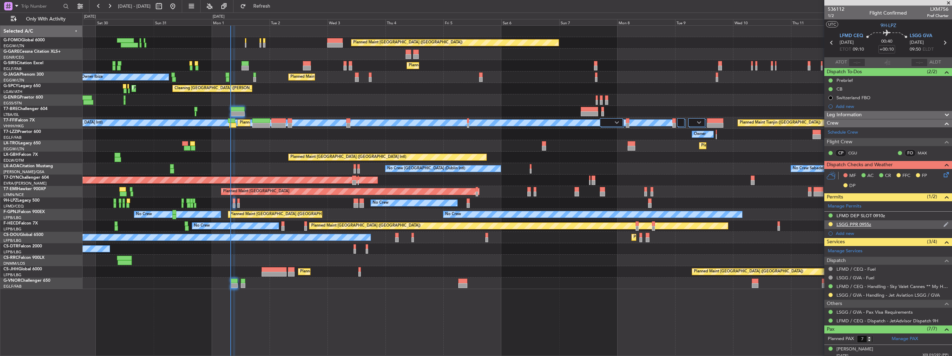
click at [943, 225] on img at bounding box center [945, 224] width 5 height 6
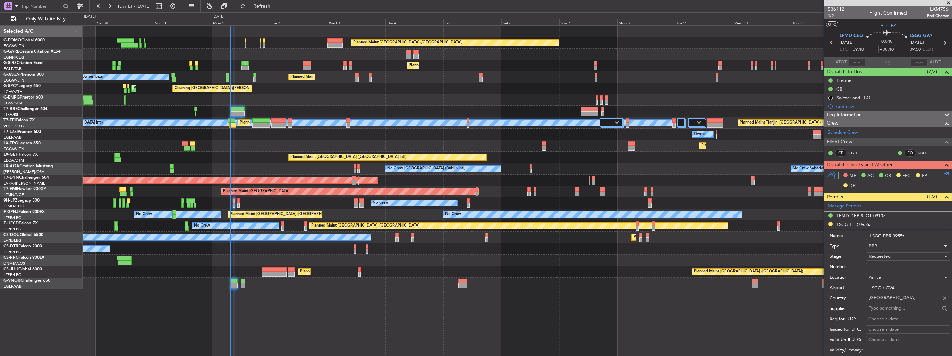
click at [892, 265] on input "Number:" at bounding box center [908, 267] width 84 height 8
paste input "090109308A"
type input "090109308A"
click at [891, 257] on div "Requested" at bounding box center [905, 256] width 74 height 10
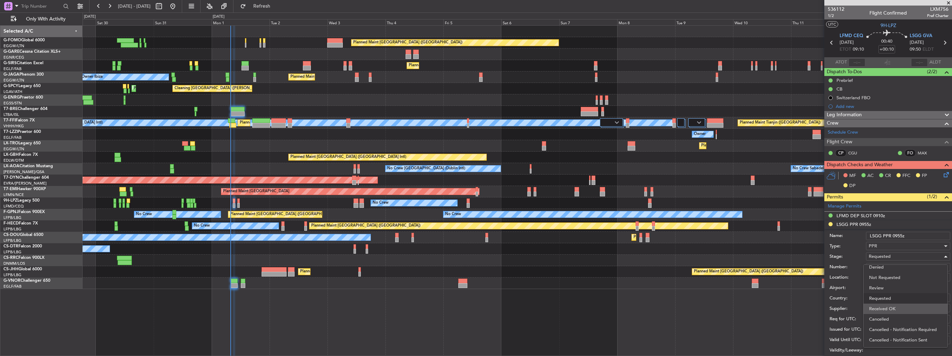
click at [887, 304] on span "Received OK" at bounding box center [905, 308] width 73 height 10
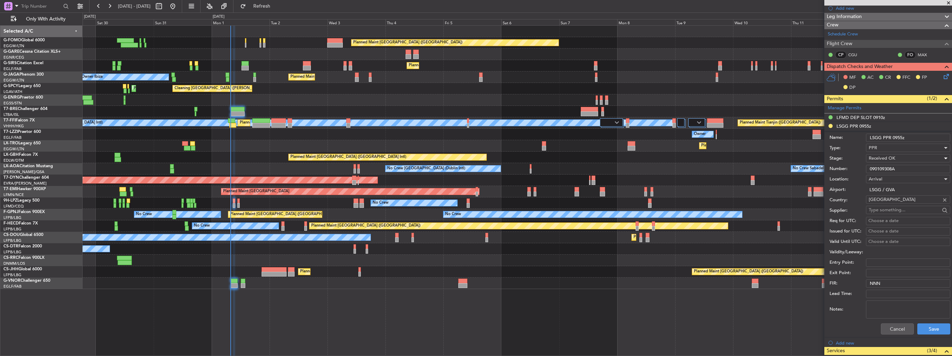
scroll to position [139, 0]
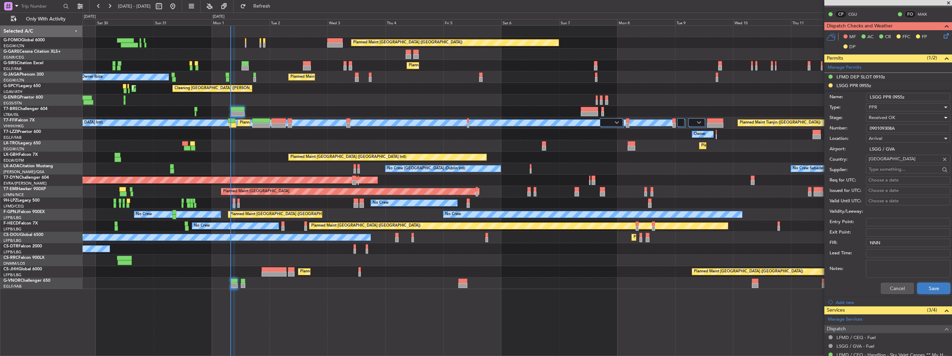
click at [925, 290] on button "Save" at bounding box center [933, 288] width 33 height 11
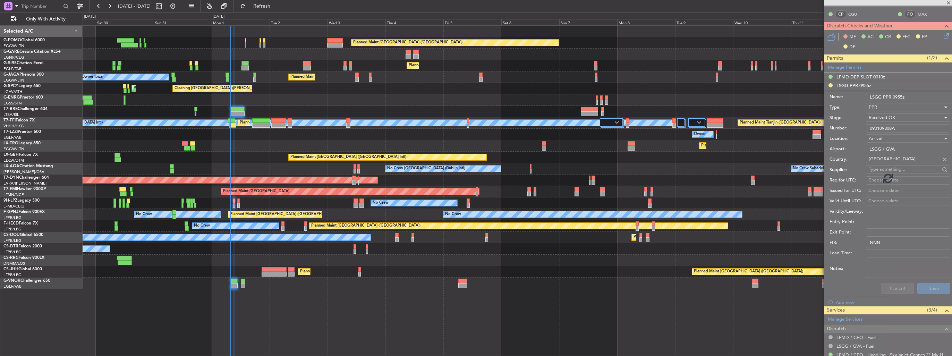
scroll to position [97, 0]
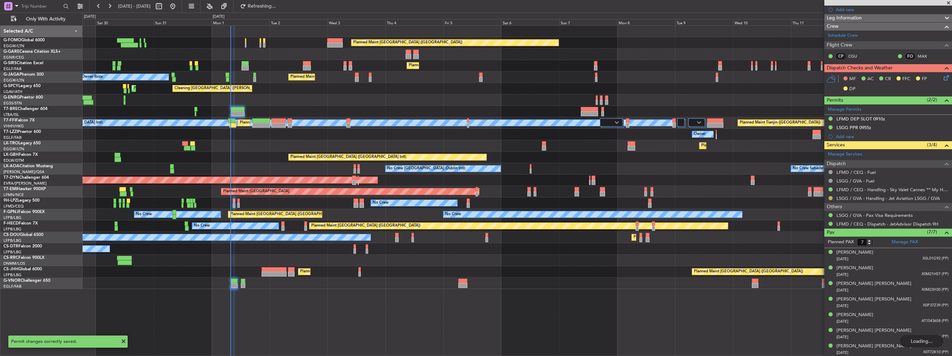
click at [831, 197] on button at bounding box center [830, 198] width 4 height 4
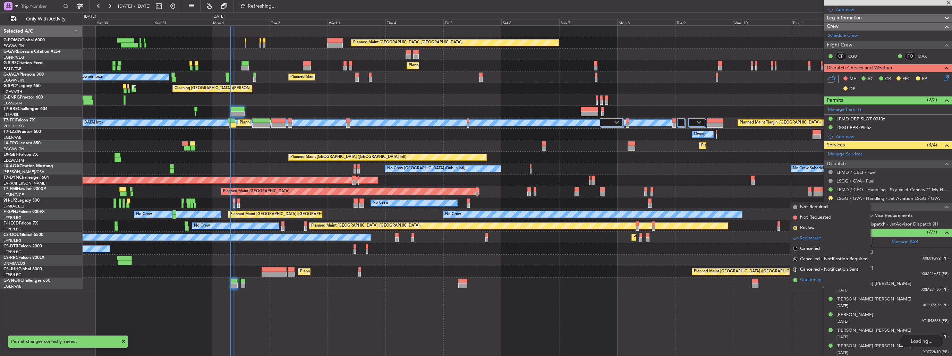
click at [806, 277] on span "Confirmed" at bounding box center [811, 279] width 22 height 7
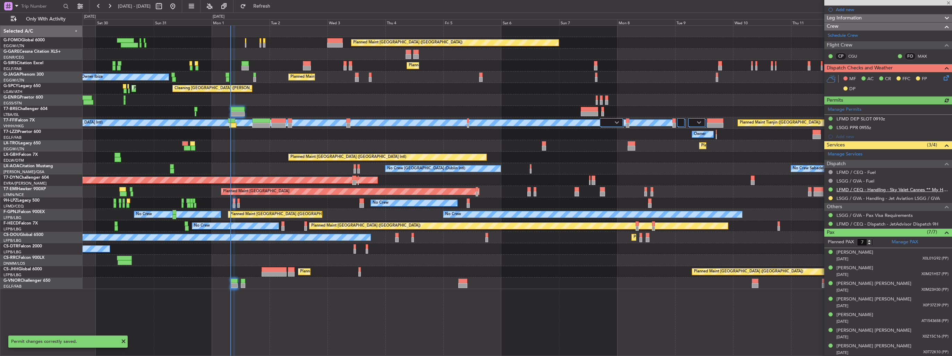
scroll to position [0, 0]
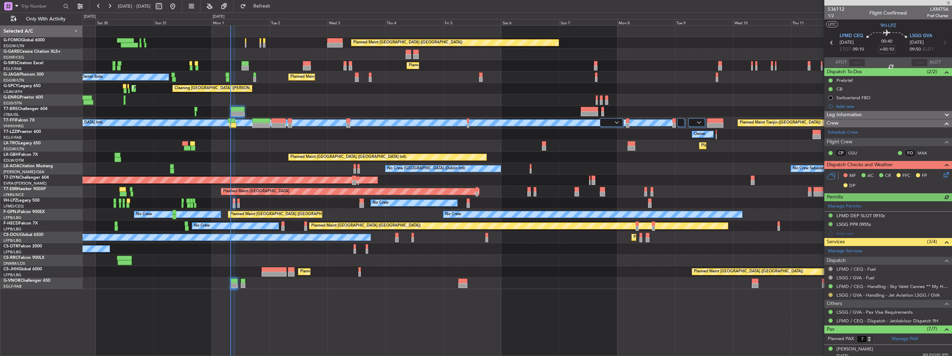
click at [829, 293] on button at bounding box center [830, 295] width 4 height 4
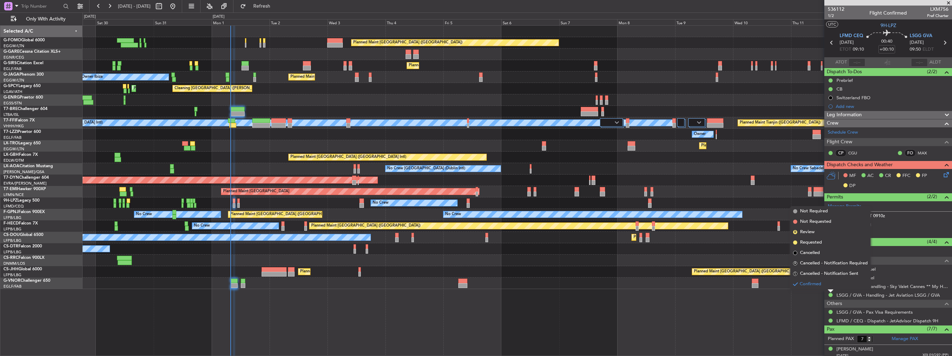
click at [793, 315] on div "Planned Maint London (Luton) Planned Maint London (Farnborough) Planned Maint L…" at bounding box center [517, 190] width 869 height 331
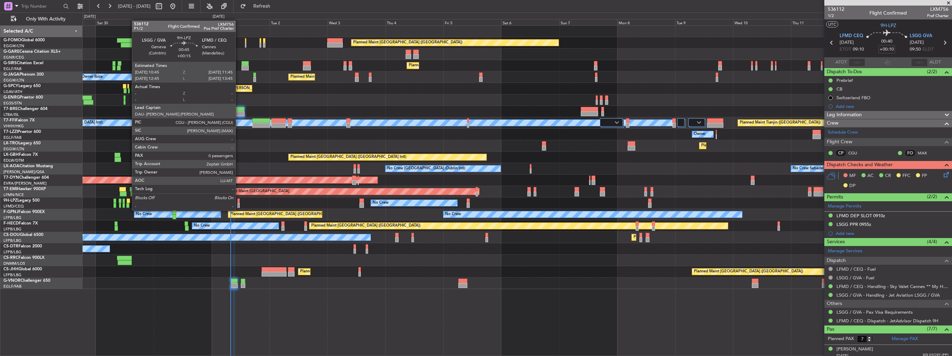
click at [239, 203] on div at bounding box center [238, 205] width 2 height 5
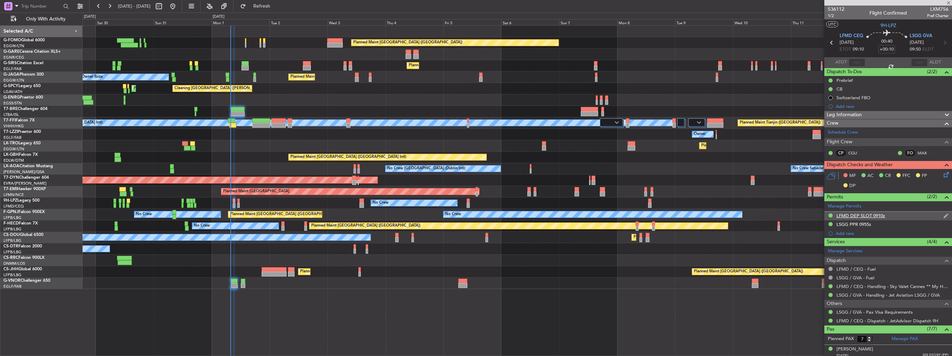
type input "+00:15"
type input "0"
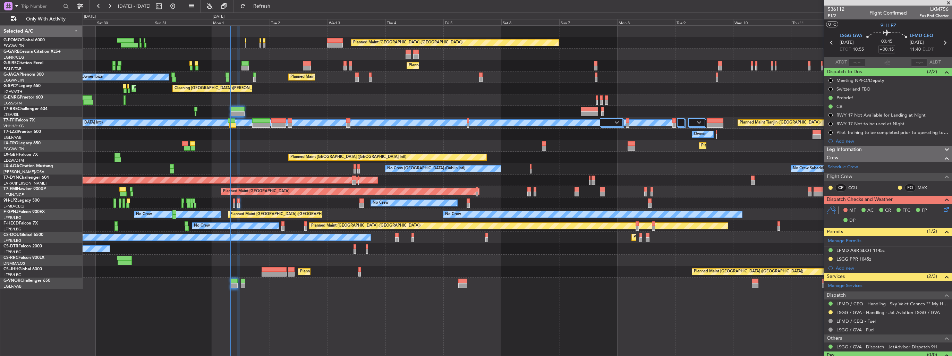
click at [0, 0] on img at bounding box center [0, 0] width 0 height 0
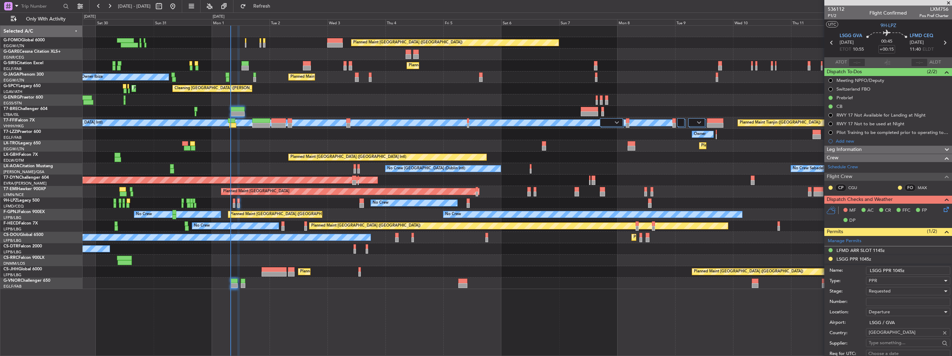
click at [909, 302] on input "Number:" at bounding box center [908, 302] width 84 height 8
paste input "090110304D"
type input "090110304D"
click at [903, 289] on div "Requested" at bounding box center [905, 291] width 74 height 10
click at [898, 346] on span "Received OK" at bounding box center [905, 346] width 73 height 10
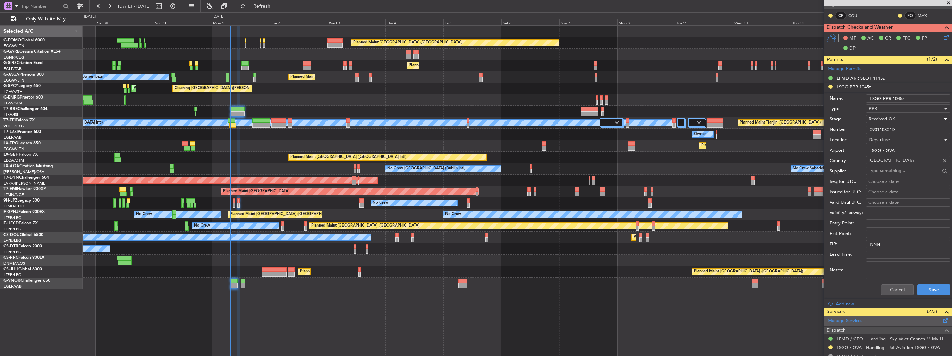
scroll to position [208, 0]
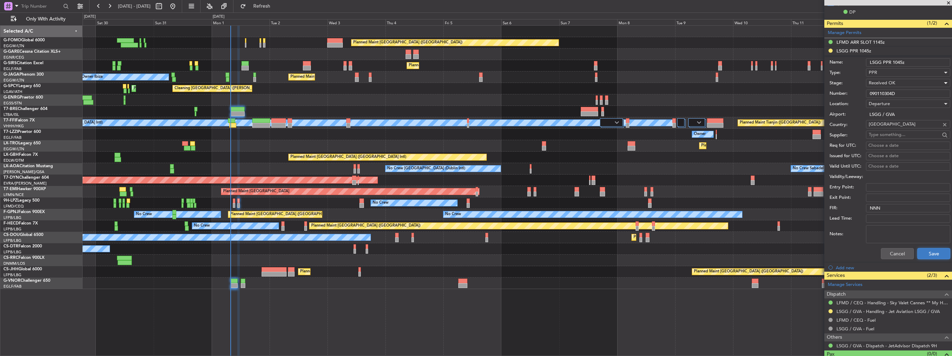
click at [924, 253] on button "Save" at bounding box center [933, 253] width 33 height 11
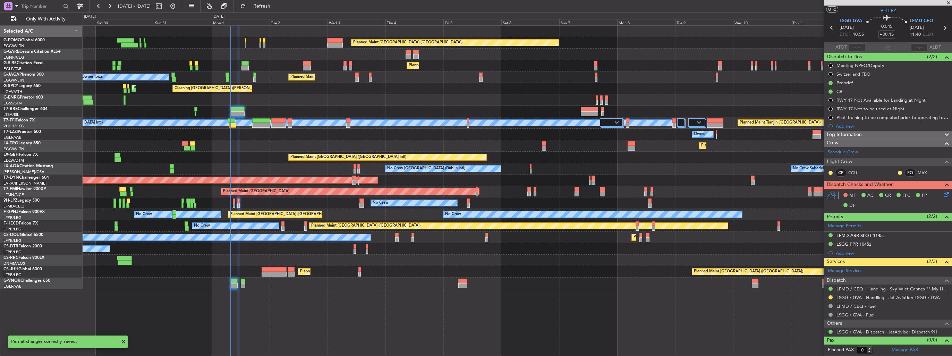
scroll to position [14, 0]
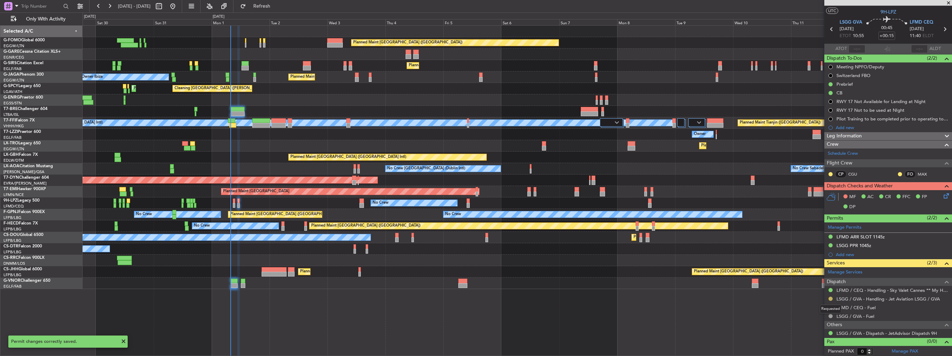
click at [828, 299] on button at bounding box center [830, 299] width 4 height 4
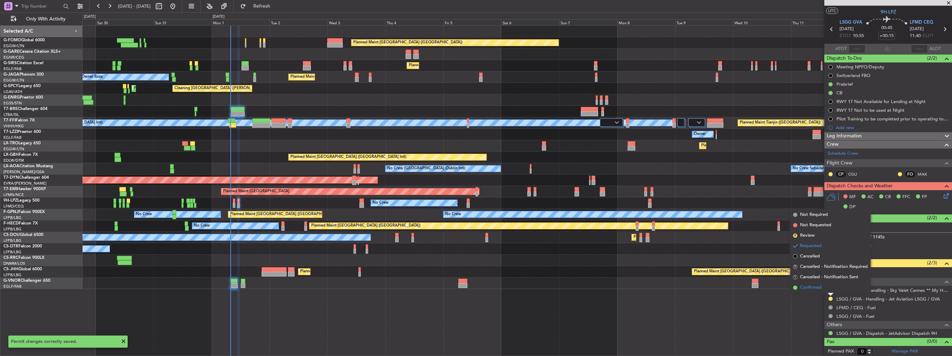
click at [817, 289] on span "Confirmed" at bounding box center [811, 287] width 22 height 7
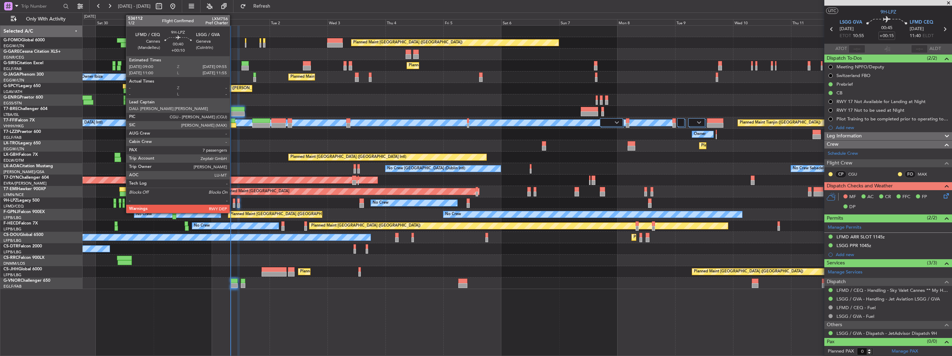
click at [233, 206] on div at bounding box center [234, 205] width 2 height 5
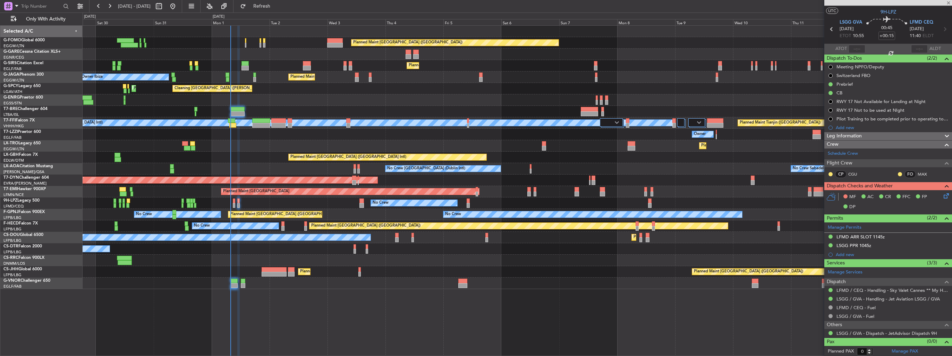
type input "+00:10"
type input "7"
